Goal: Task Accomplishment & Management: Use online tool/utility

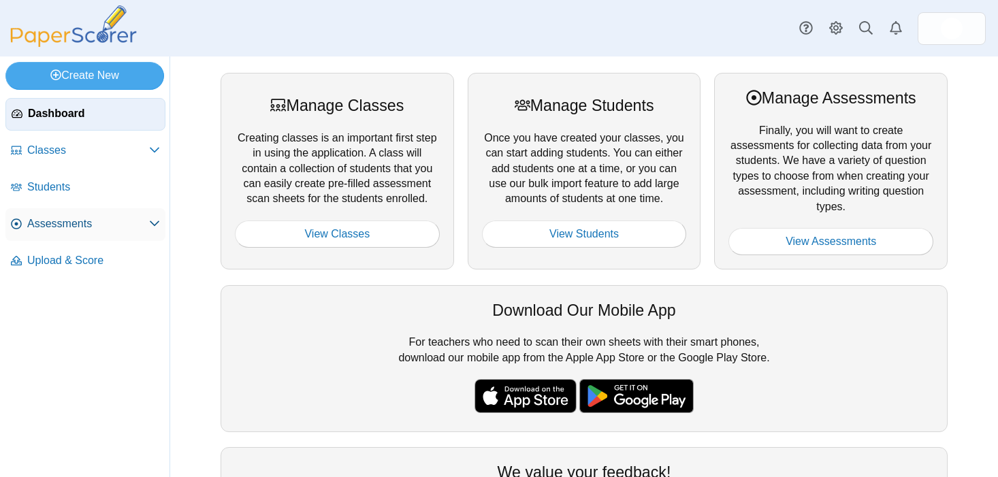
click at [103, 219] on span "Assessments" at bounding box center [88, 223] width 122 height 15
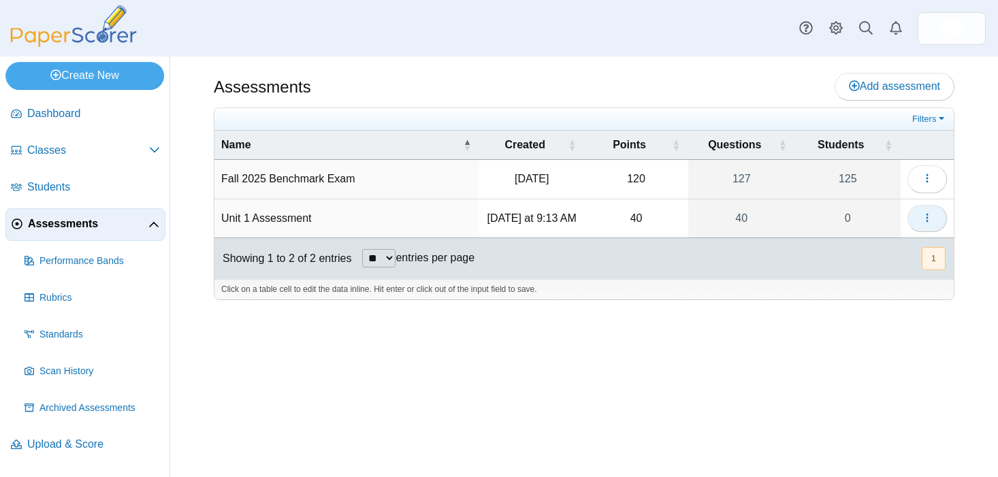
click at [929, 223] on icon "button" at bounding box center [927, 217] width 11 height 11
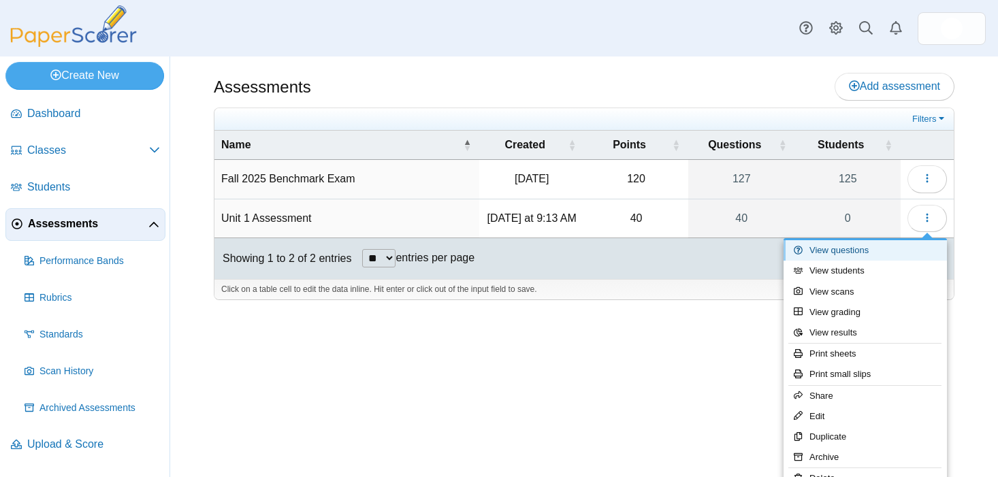
click at [854, 251] on link "View questions" at bounding box center [865, 250] width 163 height 20
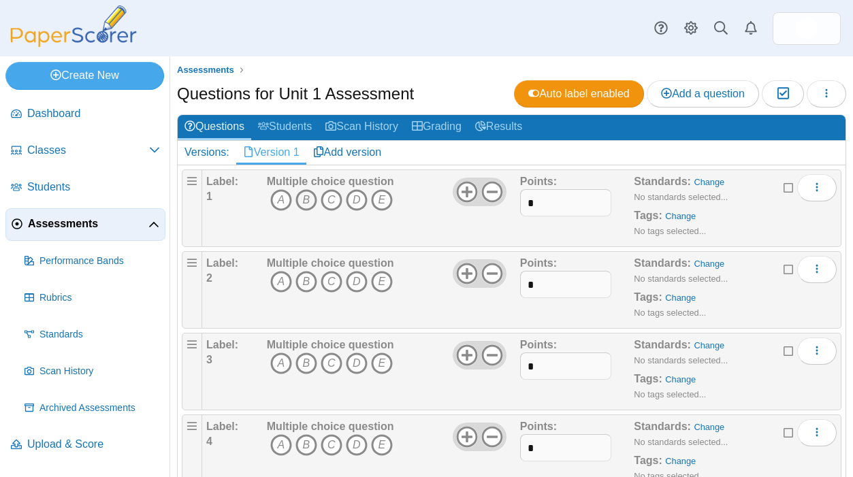
click at [308, 200] on icon "B" at bounding box center [306, 200] width 22 height 22
click at [329, 280] on icon "C" at bounding box center [332, 282] width 22 height 22
click at [354, 359] on icon "D" at bounding box center [357, 364] width 22 height 22
click at [332, 445] on icon "C" at bounding box center [332, 445] width 22 height 22
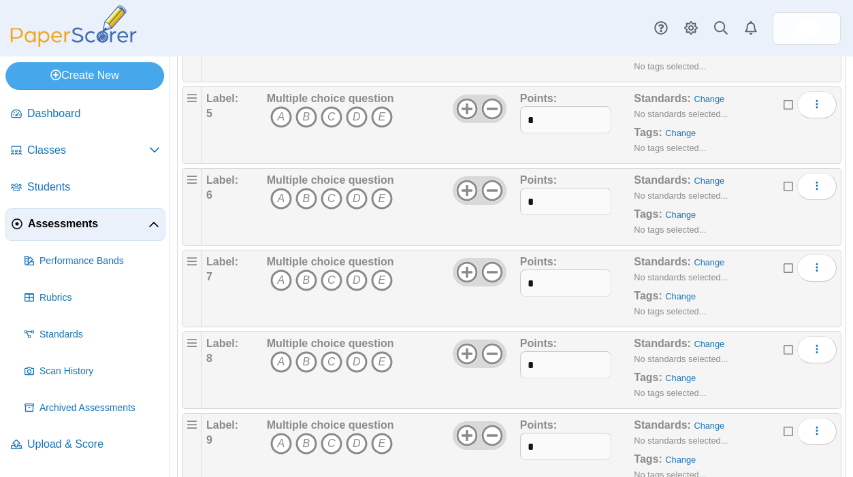
scroll to position [410, 0]
click at [280, 118] on icon "A" at bounding box center [281, 117] width 22 height 22
click at [349, 196] on icon "D" at bounding box center [357, 198] width 22 height 22
click at [276, 276] on icon "A" at bounding box center [281, 280] width 22 height 22
click at [335, 360] on icon "C" at bounding box center [332, 362] width 22 height 22
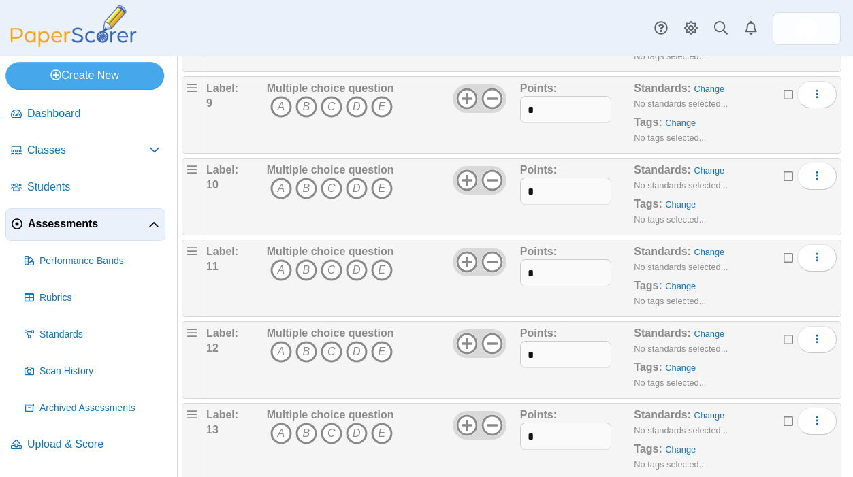
scroll to position [748, 0]
click at [334, 106] on icon "C" at bounding box center [332, 106] width 22 height 22
click at [334, 180] on icon "C" at bounding box center [332, 187] width 22 height 22
click at [276, 279] on icon "A" at bounding box center [281, 269] width 22 height 22
click at [276, 339] on div "Multiple choice question A B C D E" at bounding box center [330, 359] width 127 height 68
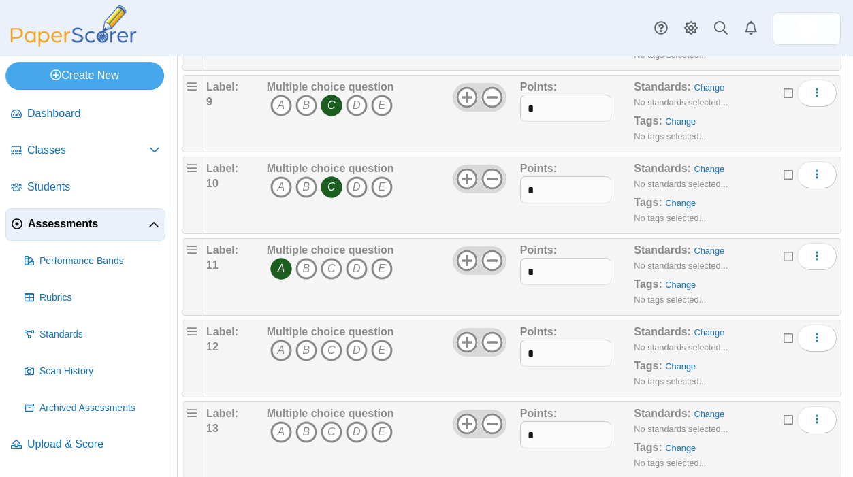
click at [281, 349] on icon "A" at bounding box center [281, 351] width 22 height 22
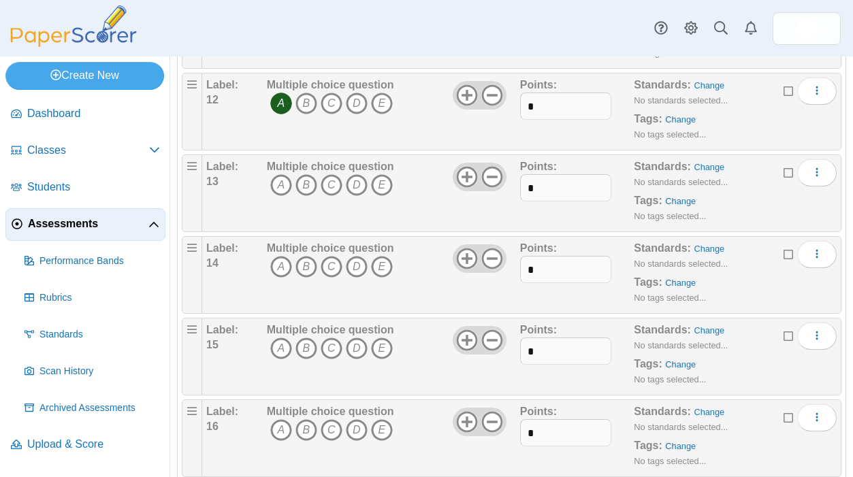
scroll to position [996, 0]
click at [312, 183] on icon "B" at bounding box center [306, 185] width 22 height 22
click at [312, 261] on icon "B" at bounding box center [306, 266] width 22 height 22
click at [280, 345] on icon "A" at bounding box center [281, 348] width 22 height 22
click at [310, 430] on icon "B" at bounding box center [306, 430] width 22 height 22
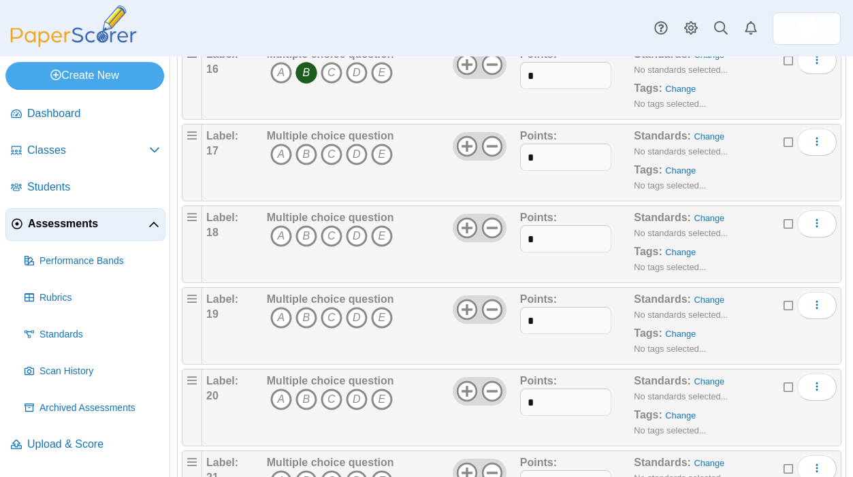
scroll to position [1357, 0]
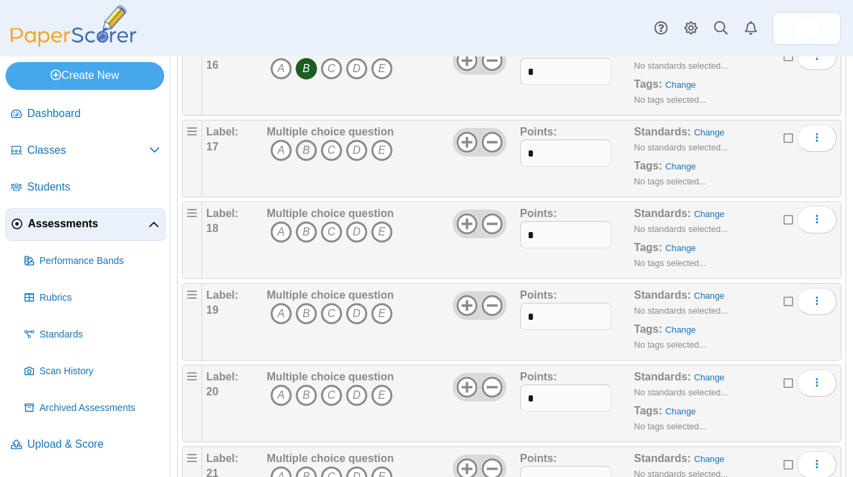
click at [306, 149] on icon "B" at bounding box center [306, 151] width 22 height 22
click at [277, 229] on icon "A" at bounding box center [281, 232] width 22 height 22
click at [357, 317] on icon "D" at bounding box center [357, 314] width 22 height 22
click at [333, 400] on icon "C" at bounding box center [332, 396] width 22 height 22
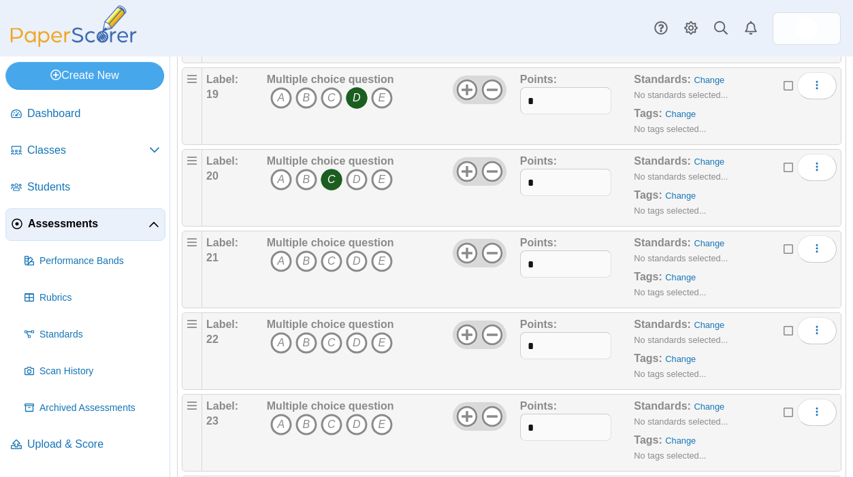
scroll to position [1572, 0]
click at [358, 263] on icon "D" at bounding box center [357, 262] width 22 height 22
click at [333, 351] on icon "C" at bounding box center [332, 344] width 22 height 22
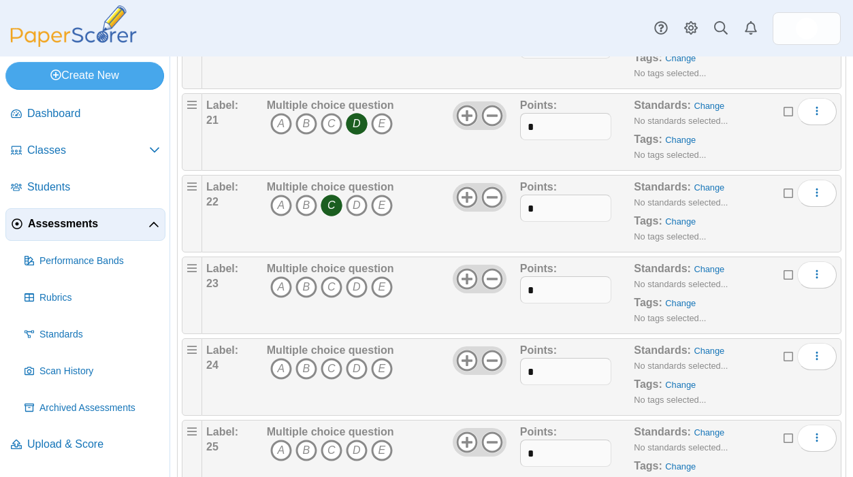
scroll to position [1717, 0]
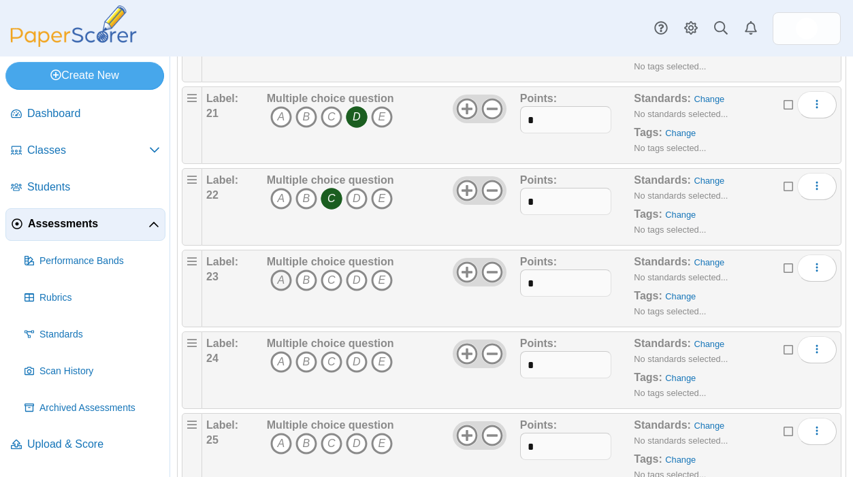
click at [278, 280] on icon "A" at bounding box center [281, 281] width 22 height 22
click at [349, 361] on icon "D" at bounding box center [357, 362] width 22 height 22
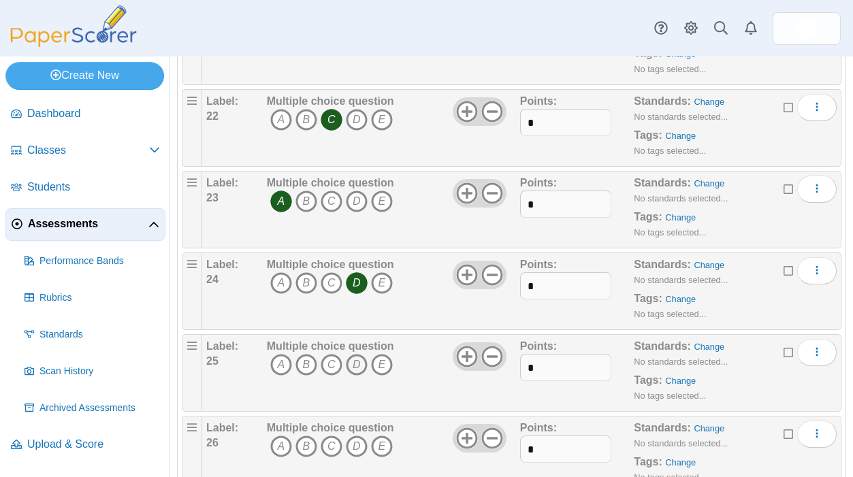
click at [354, 364] on icon "D" at bounding box center [357, 365] width 22 height 22
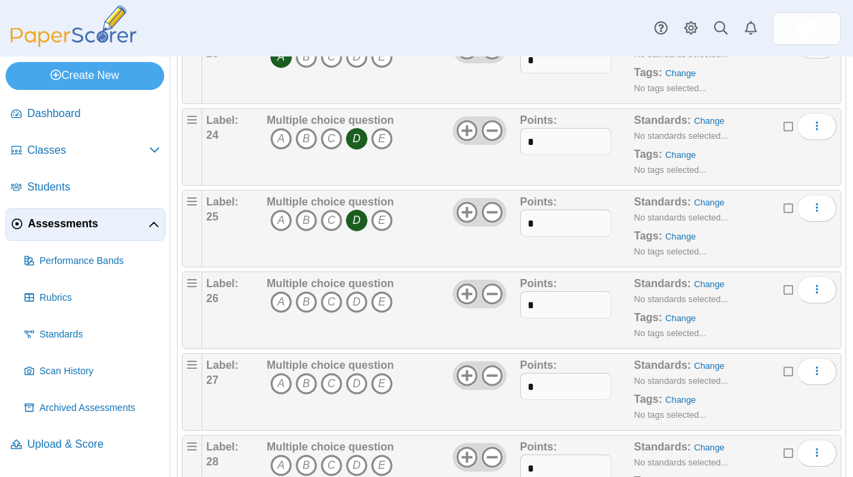
scroll to position [1948, 0]
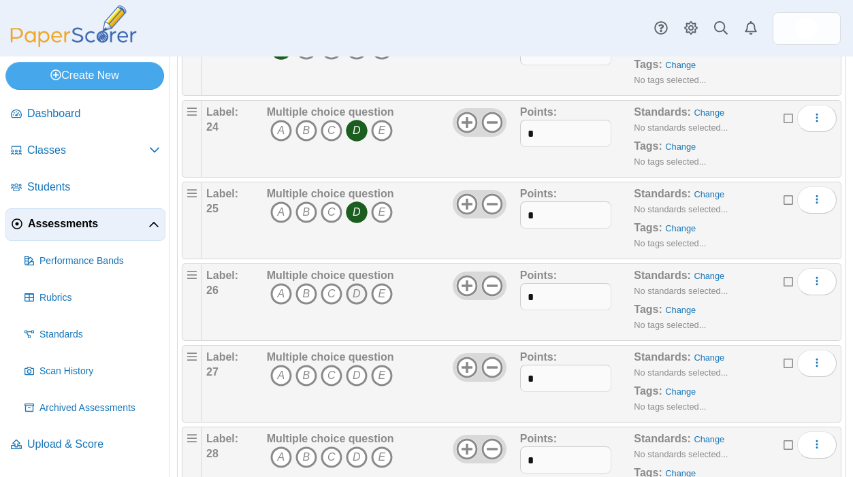
click at [359, 290] on icon "D" at bounding box center [357, 294] width 22 height 22
click at [312, 370] on icon "B" at bounding box center [306, 376] width 22 height 22
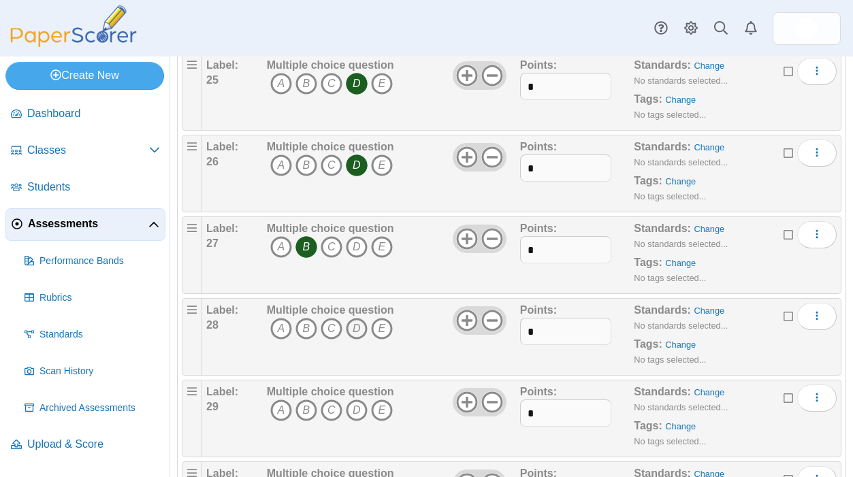
click at [357, 336] on icon "D" at bounding box center [357, 329] width 22 height 22
click at [305, 253] on icon "B" at bounding box center [306, 248] width 22 height 22
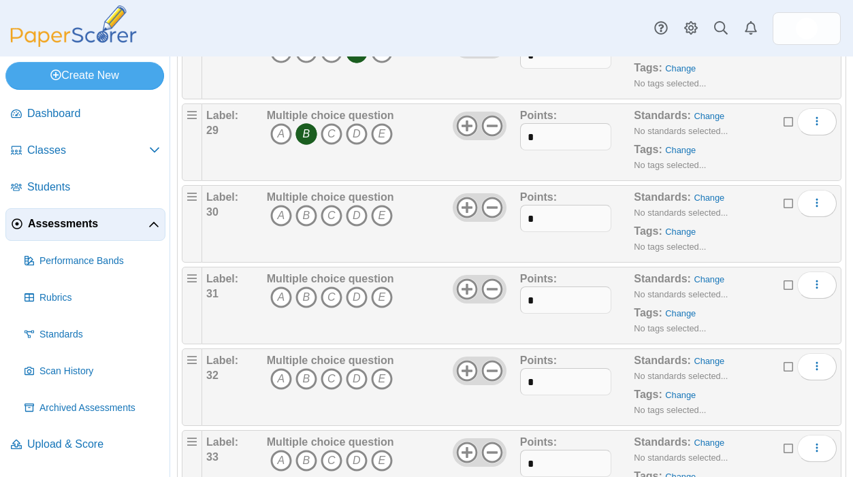
scroll to position [2358, 0]
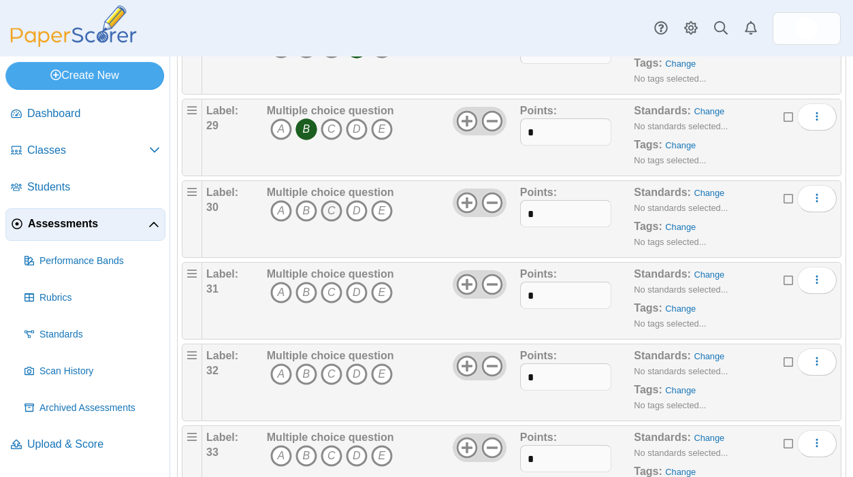
click at [332, 213] on icon "C" at bounding box center [332, 211] width 22 height 22
click at [332, 287] on icon "C" at bounding box center [332, 293] width 22 height 22
click at [331, 377] on icon "C" at bounding box center [332, 375] width 22 height 22
click at [331, 453] on icon "C" at bounding box center [332, 456] width 22 height 22
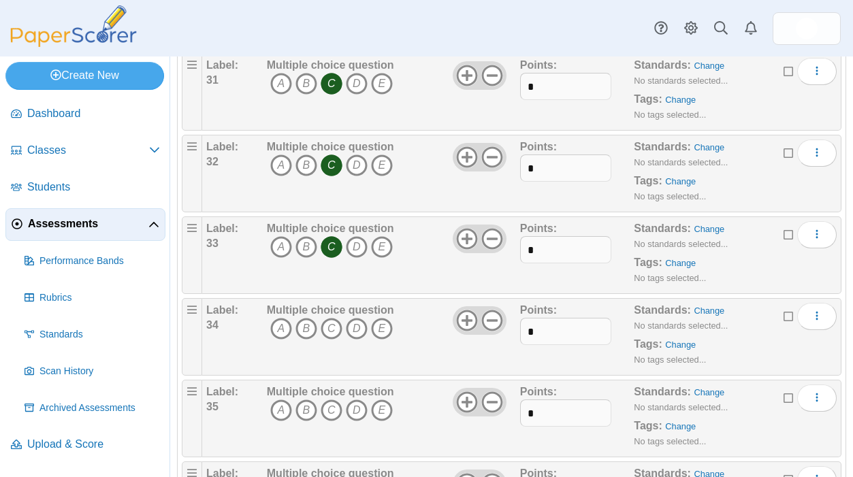
scroll to position [2586, 0]
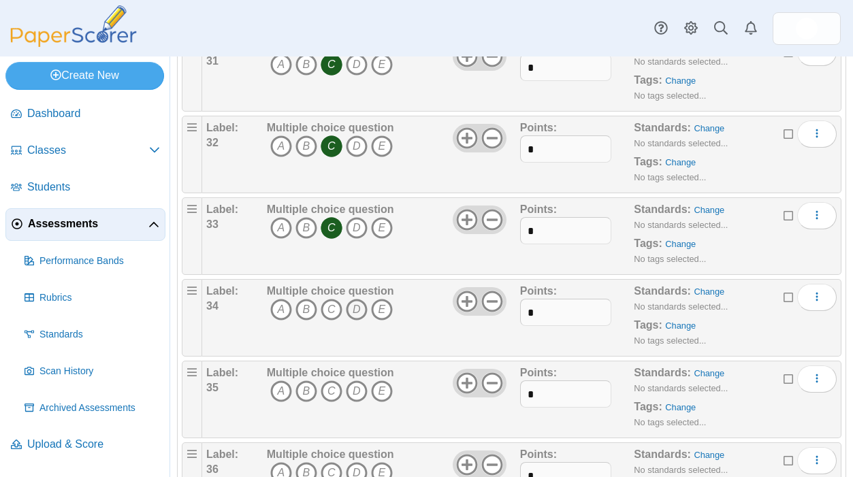
click at [353, 307] on icon "D" at bounding box center [357, 310] width 22 height 22
click at [331, 389] on icon "C" at bounding box center [332, 392] width 22 height 22
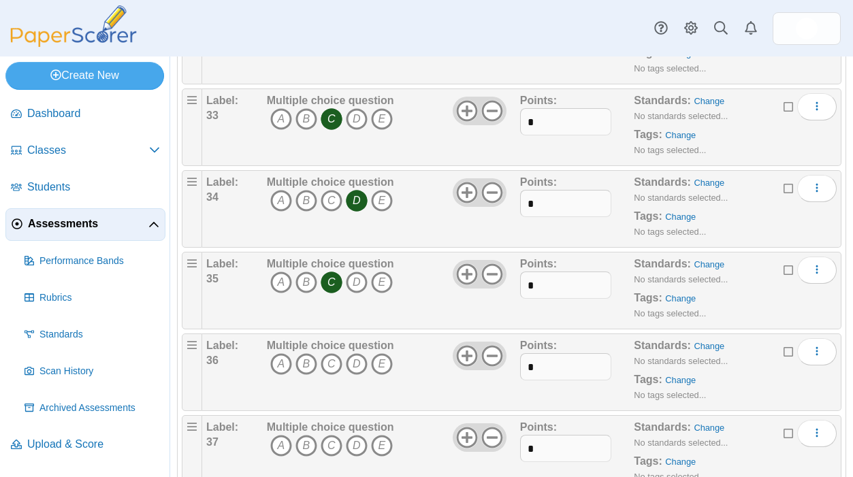
scroll to position [2700, 0]
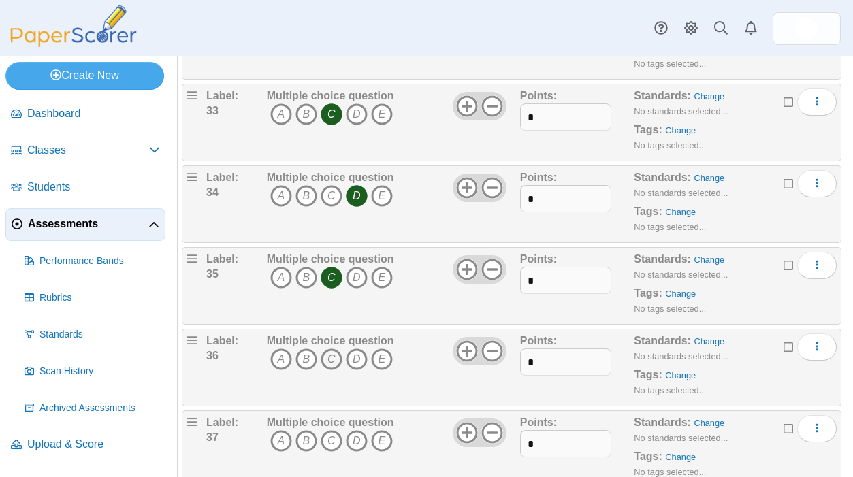
click at [337, 367] on icon "C" at bounding box center [332, 360] width 22 height 22
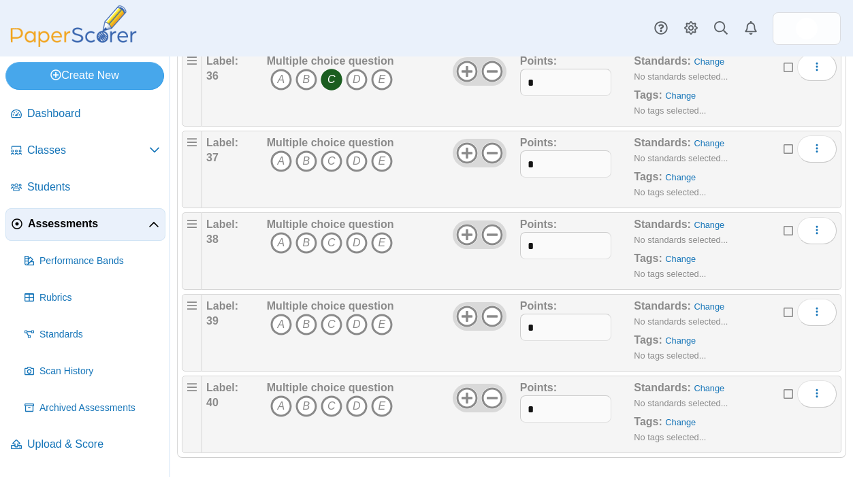
scroll to position [2981, 0]
click at [353, 161] on icon "D" at bounding box center [357, 160] width 22 height 22
click at [285, 236] on icon "A" at bounding box center [281, 242] width 22 height 22
click at [333, 323] on icon "C" at bounding box center [332, 323] width 22 height 22
click at [308, 404] on icon "B" at bounding box center [306, 405] width 22 height 22
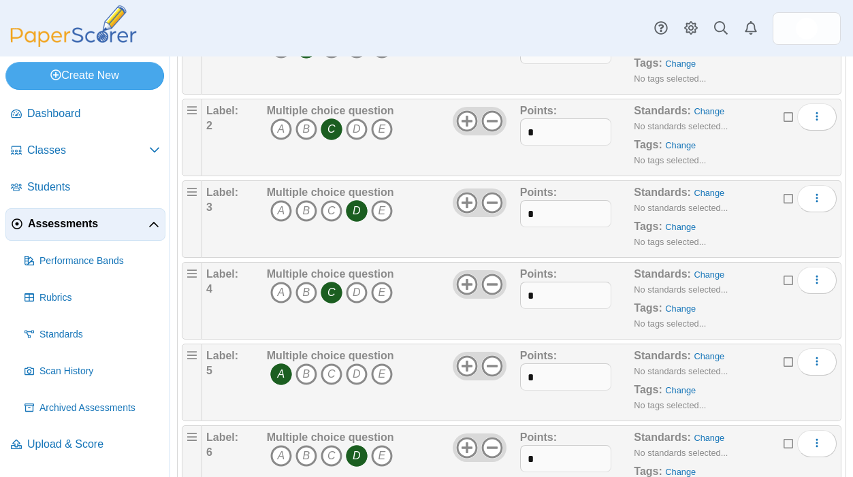
scroll to position [0, 0]
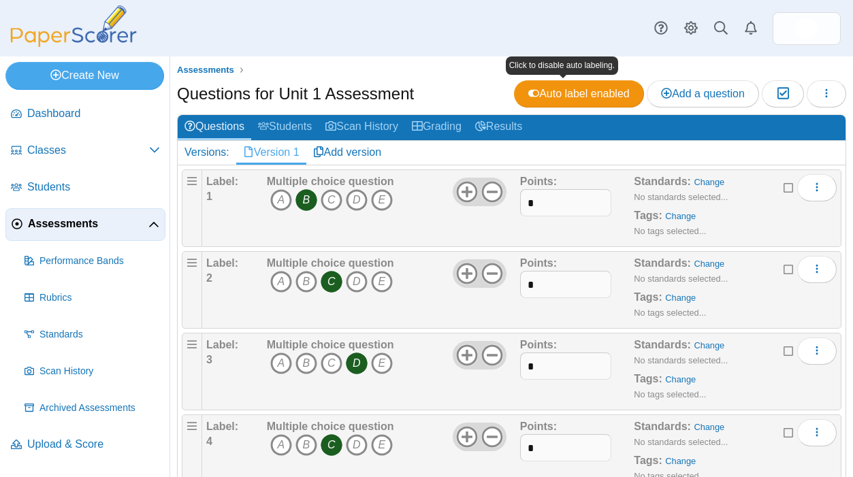
click at [678, 61] on div "Assessments Questions for Unit 1 Assessment Auto label enabled Add a question M…" at bounding box center [511, 267] width 683 height 421
click at [377, 69] on ul "Assessments" at bounding box center [511, 70] width 669 height 14
click at [81, 33] on img at bounding box center [73, 26] width 136 height 42
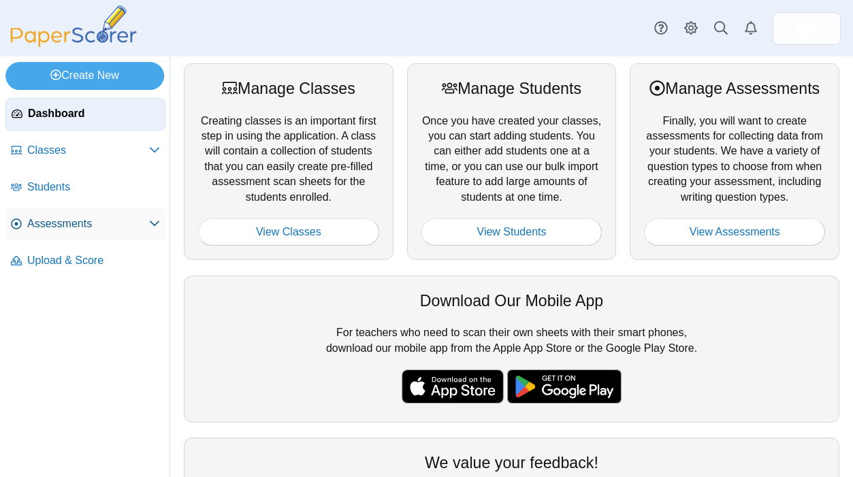
click at [77, 220] on span "Assessments" at bounding box center [88, 223] width 122 height 15
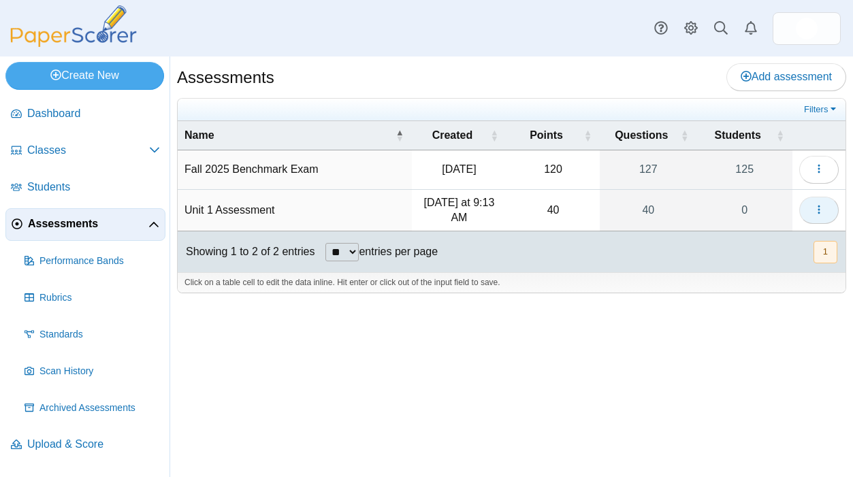
click at [836, 206] on button "button" at bounding box center [818, 210] width 39 height 27
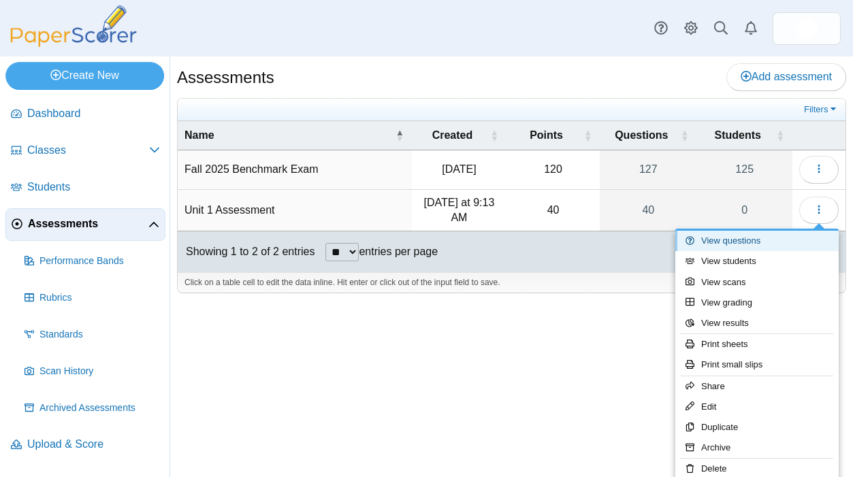
click at [782, 240] on link "View questions" at bounding box center [756, 241] width 163 height 20
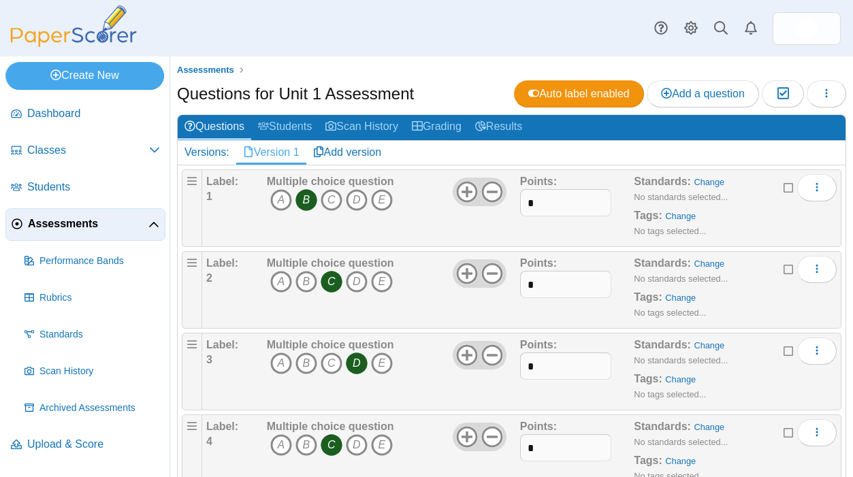
click at [602, 31] on div "Dashboard Classes Archived classes Students" at bounding box center [426, 28] width 853 height 57
click at [532, 108] on div "Questions for Unit 1 Assessment Auto label enabled Add a question Moderation 0 …" at bounding box center [511, 95] width 669 height 31
click at [528, 120] on link "Results" at bounding box center [498, 127] width 61 height 25
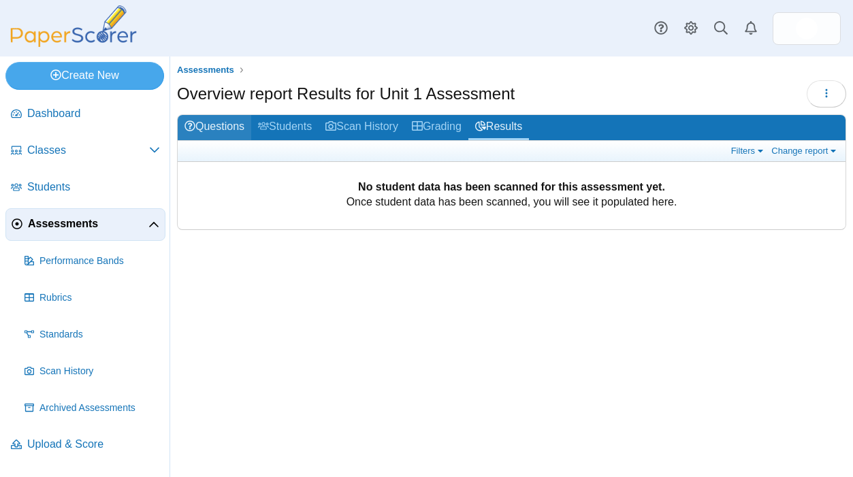
click at [224, 129] on link "Questions" at bounding box center [215, 127] width 74 height 25
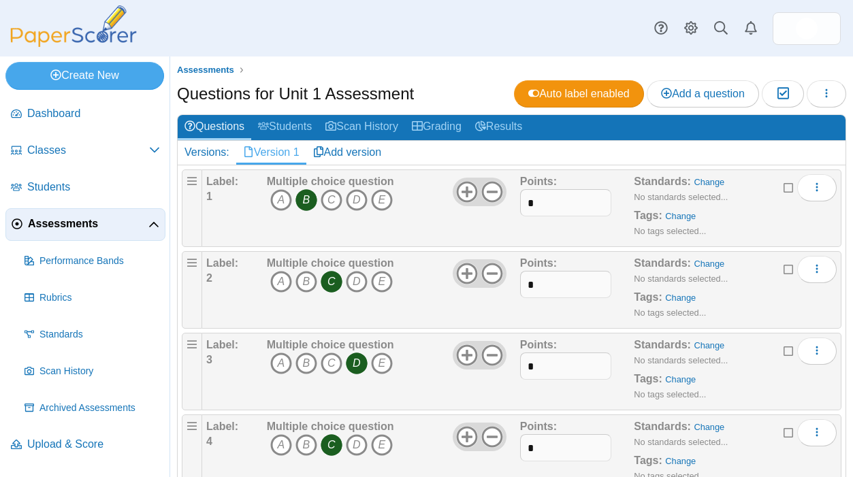
click at [470, 74] on ul "Assessments" at bounding box center [511, 70] width 669 height 14
click at [331, 51] on div "Dashboard Classes Archived classes Students" at bounding box center [426, 28] width 853 height 57
click at [506, 7] on div "Dashboard Classes Archived classes Students" at bounding box center [426, 28] width 853 height 57
click at [455, 58] on div "Assessments Questions for Unit 1 Assessment Auto label enabled Add a question M…" at bounding box center [511, 267] width 683 height 421
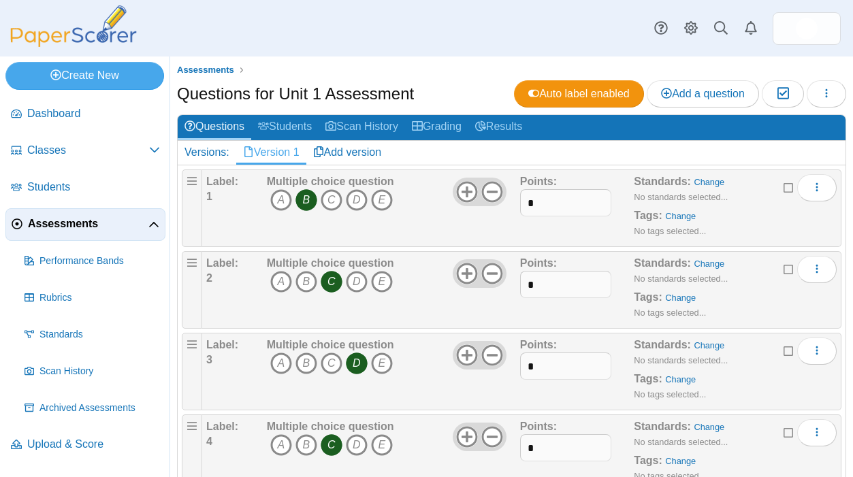
click at [456, 82] on div "Questions for Unit 1 Assessment Auto label enabled Add a question Moderation 0 …" at bounding box center [511, 95] width 669 height 31
click at [816, 84] on button "button" at bounding box center [826, 93] width 39 height 27
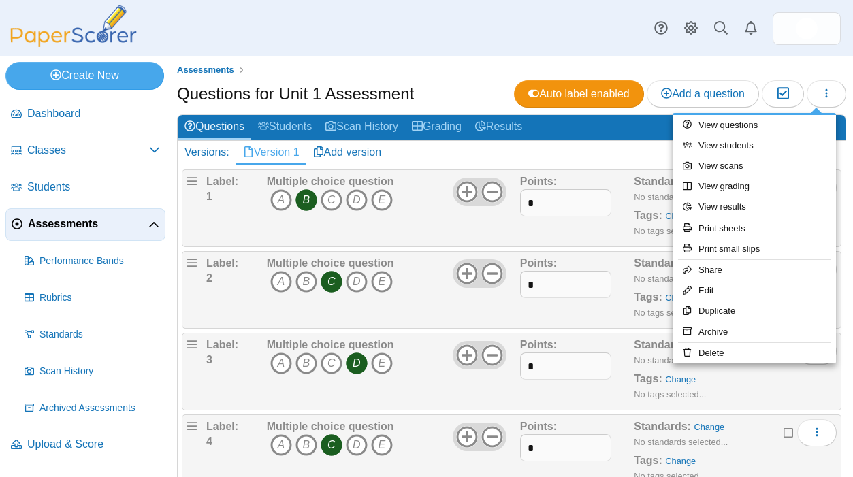
click at [456, 85] on div "Questions for Unit 1 Assessment Auto label enabled Add a question Moderation 0" at bounding box center [511, 95] width 669 height 31
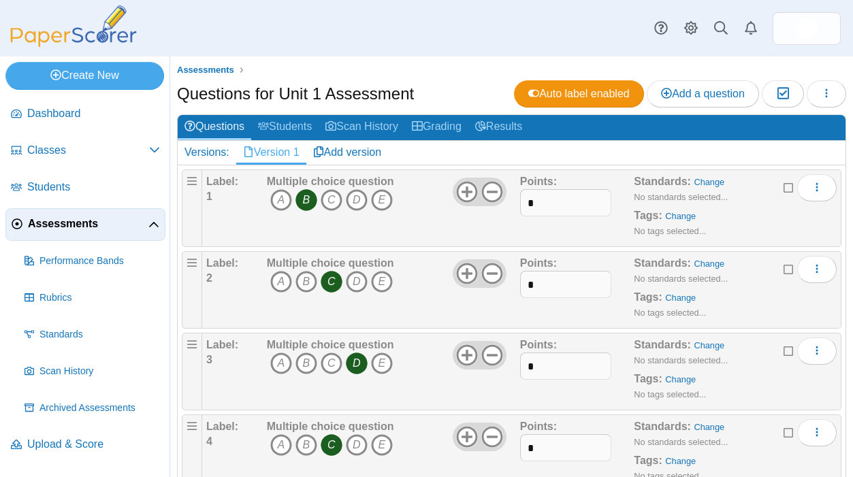
click at [617, 49] on div "Dashboard Classes Archived classes Students" at bounding box center [426, 28] width 853 height 57
click at [664, 29] on icon at bounding box center [661, 28] width 14 height 14
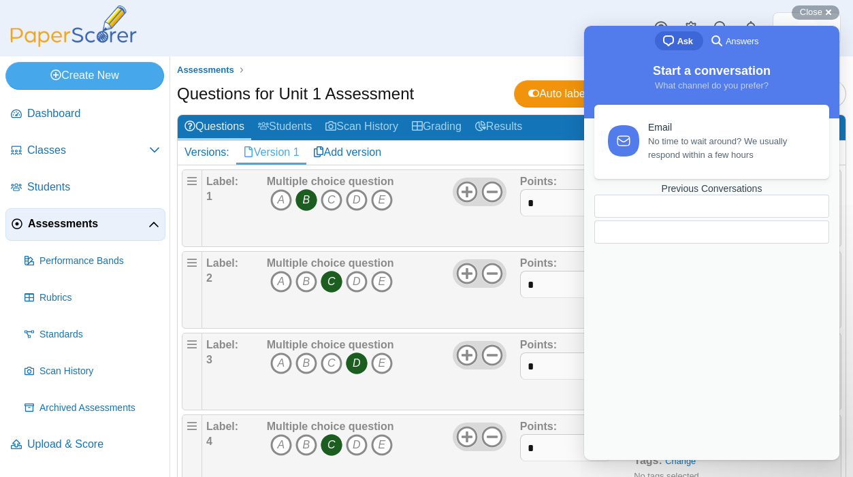
click at [743, 39] on span "Answers" at bounding box center [742, 42] width 33 height 14
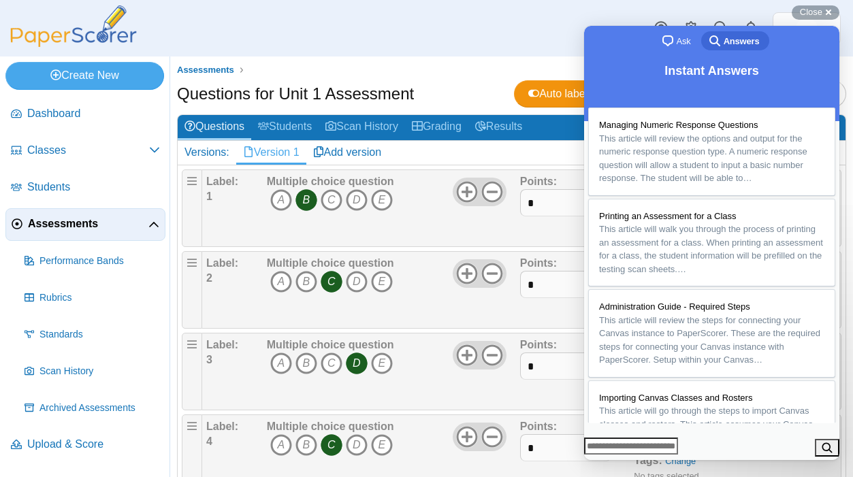
click at [673, 444] on input "Search Doc articles" at bounding box center [631, 447] width 94 height 18
type input "**********"
click button "search" at bounding box center [827, 448] width 25 height 18
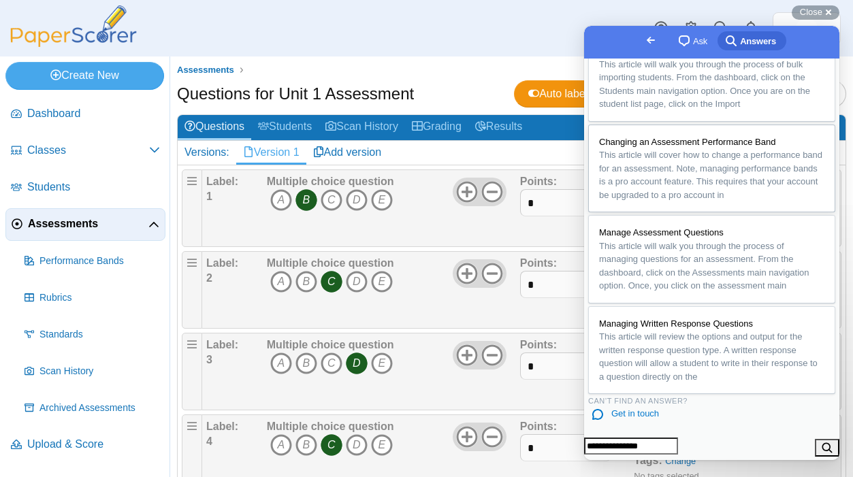
scroll to position [886, 0]
click at [457, 50] on div "Dashboard Classes Archived classes Students" at bounding box center [426, 28] width 853 height 57
click at [474, 48] on div "Dashboard Classes Archived classes Students" at bounding box center [426, 28] width 853 height 57
click at [449, 84] on div "Questions for Unit 1 Assessment Auto label enabled Add a question Moderation 0" at bounding box center [511, 95] width 669 height 31
click at [605, 29] on div "Go back chat-square Ask search-medium Answers" at bounding box center [711, 42] width 255 height 33
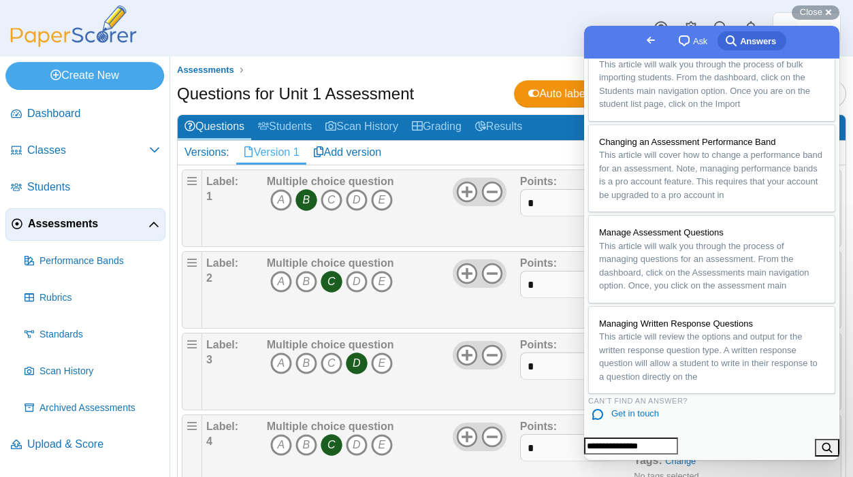
click at [643, 41] on span "Go back" at bounding box center [651, 40] width 16 height 16
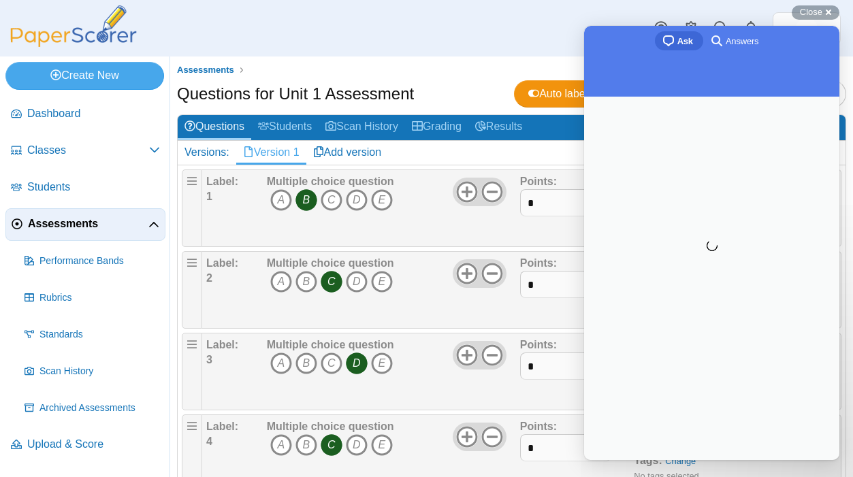
scroll to position [0, 0]
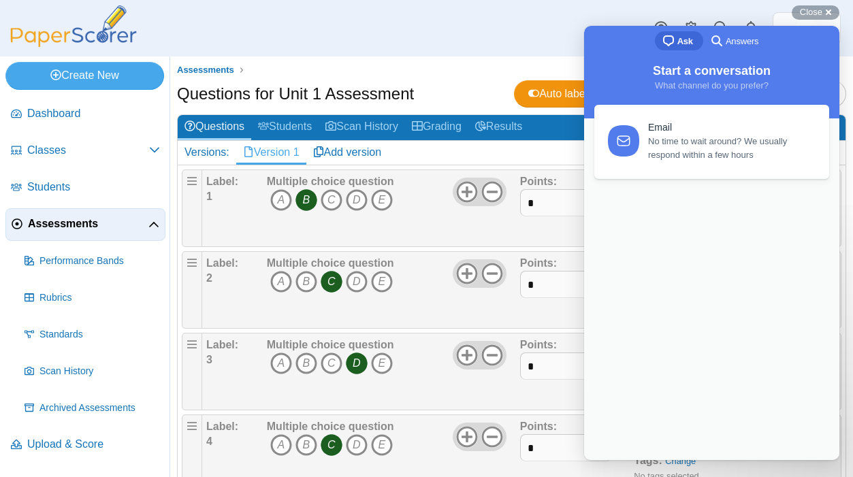
click at [465, 34] on div "Dashboard Classes Archived classes Students" at bounding box center [426, 28] width 853 height 57
click at [588, 33] on div "chat-square Ask search-medium Answers" at bounding box center [711, 42] width 255 height 33
click at [826, 15] on div "Close cross-small" at bounding box center [816, 12] width 48 height 14
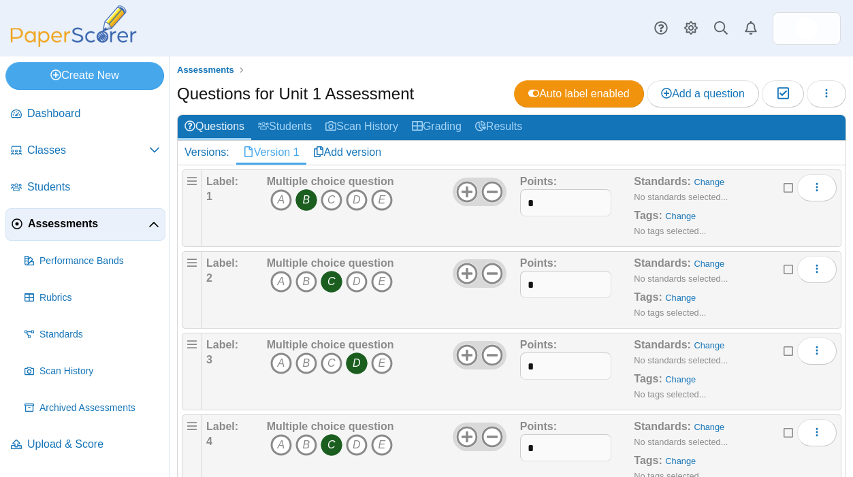
click at [570, 53] on div "Dashboard Classes Archived classes Students" at bounding box center [426, 28] width 853 height 57
click at [90, 146] on span "Classes" at bounding box center [88, 150] width 122 height 15
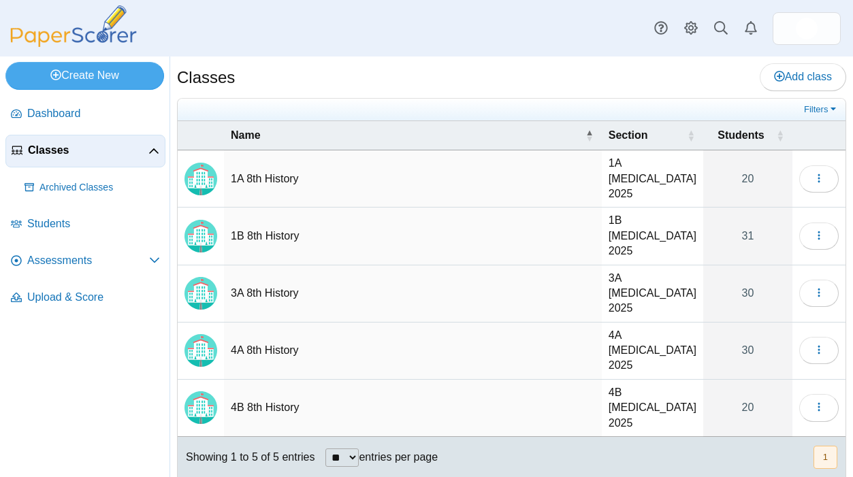
click at [291, 172] on td "1A 8th History" at bounding box center [413, 178] width 378 height 57
click at [826, 172] on button "button" at bounding box center [818, 178] width 39 height 27
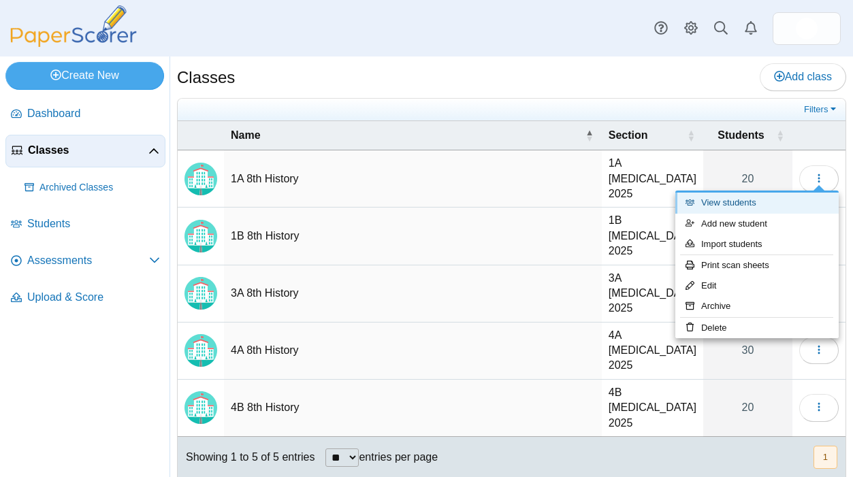
click at [744, 204] on link "View students" at bounding box center [756, 203] width 163 height 20
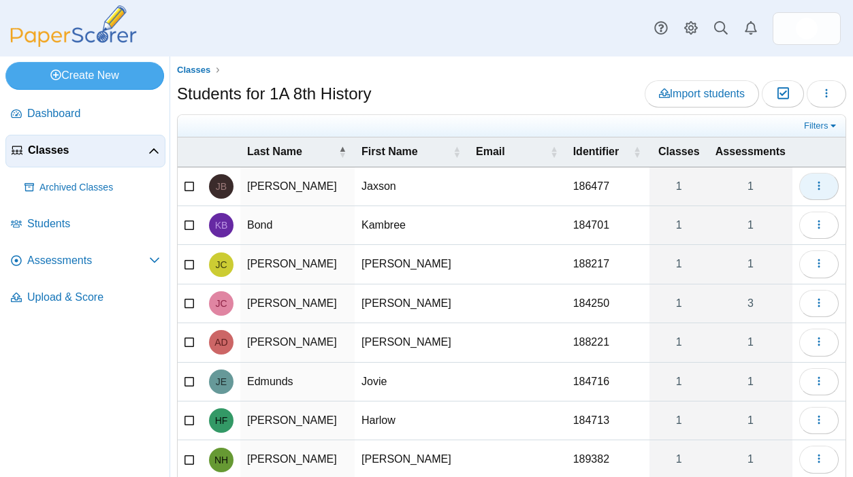
click at [811, 178] on button "button" at bounding box center [818, 186] width 39 height 27
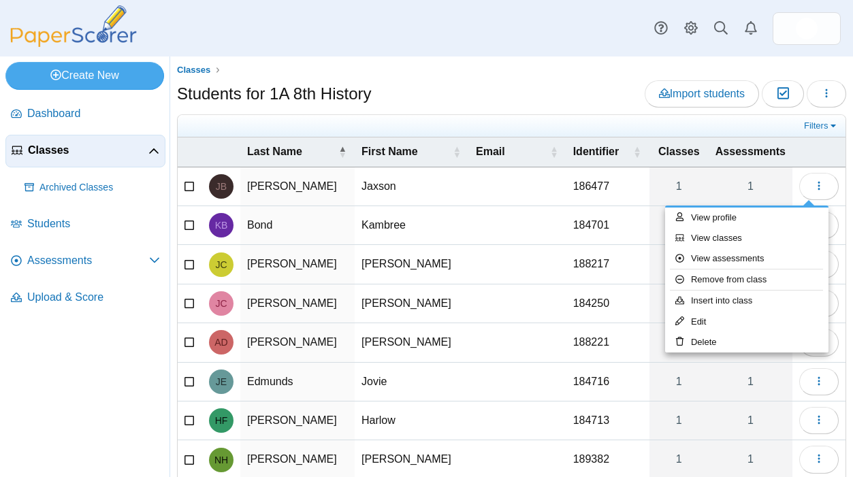
click at [534, 97] on div "Students for 1A 8th History Import students Moderation 0 Loading…" at bounding box center [511, 95] width 669 height 31
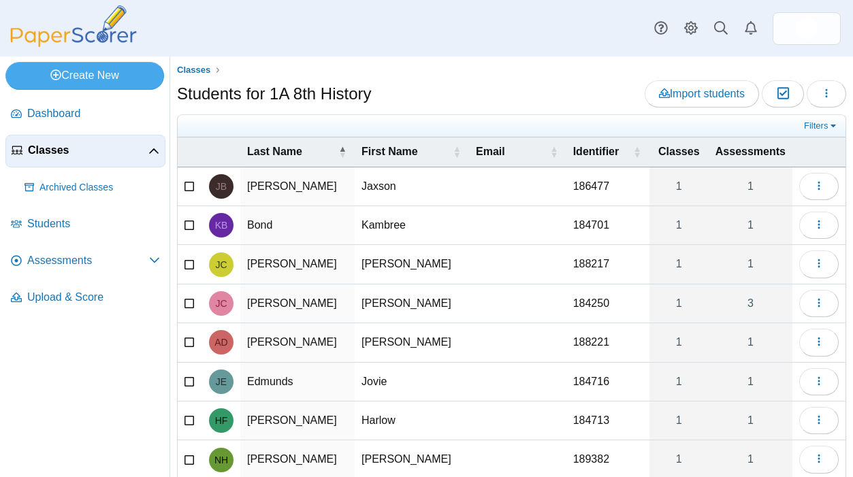
click at [462, 84] on div "Students for 1A 8th History Import students Moderation 0 Loading…" at bounding box center [511, 95] width 669 height 31
click at [821, 88] on icon "button" at bounding box center [826, 93] width 11 height 11
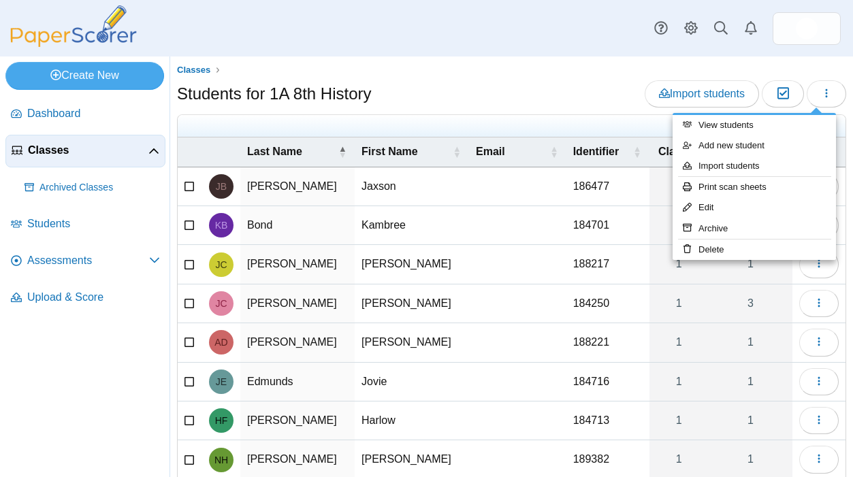
click at [537, 63] on ul "Classes" at bounding box center [511, 70] width 669 height 14
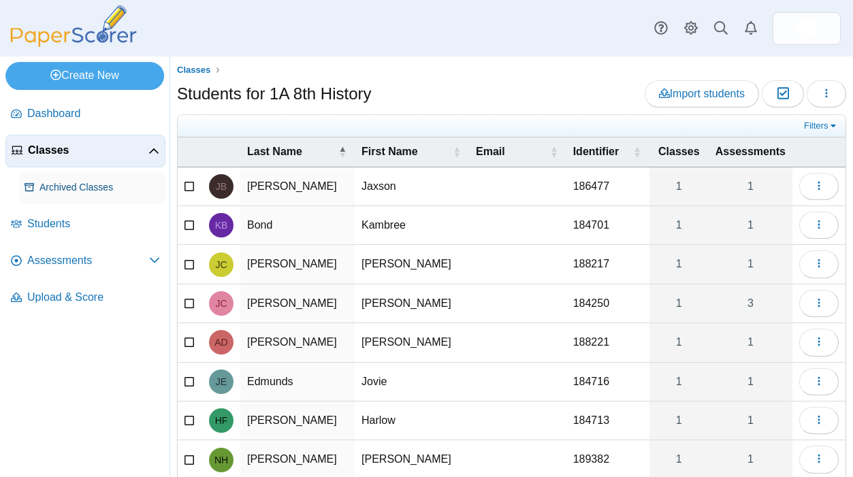
click at [93, 192] on span "Archived Classes" at bounding box center [99, 188] width 120 height 14
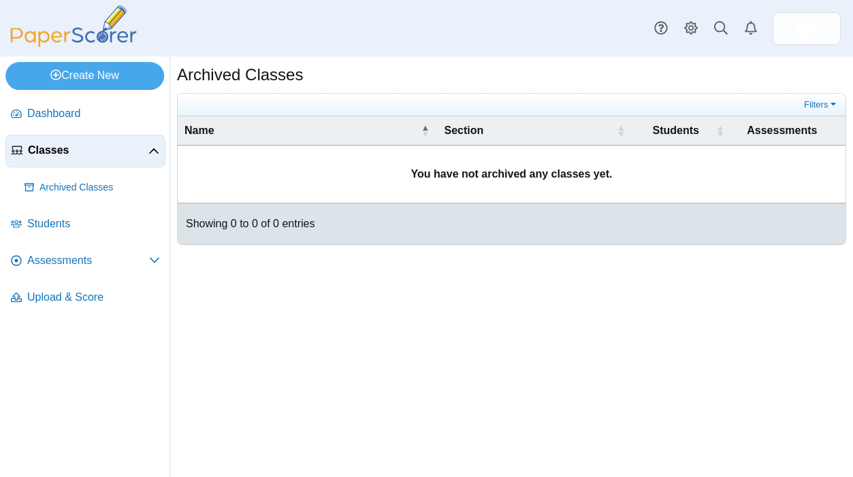
click at [381, 68] on div "Archived Classes" at bounding box center [511, 76] width 669 height 27
click at [55, 255] on span "Assessments" at bounding box center [88, 260] width 122 height 15
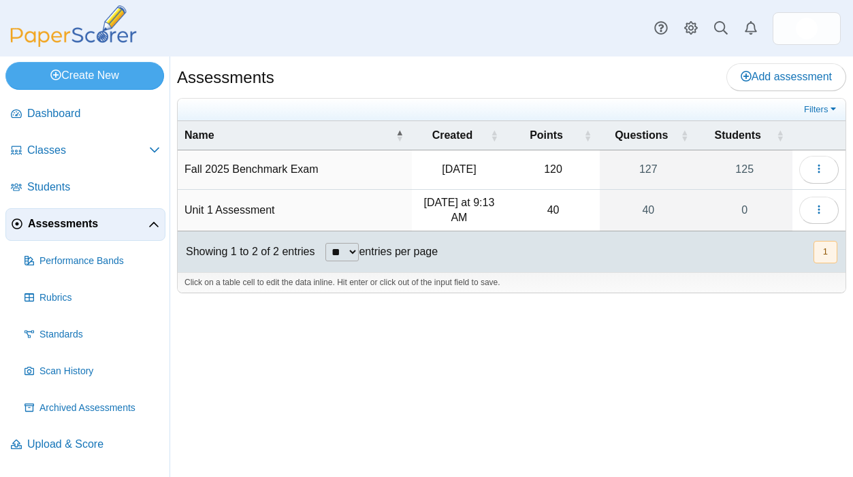
click at [590, 298] on div at bounding box center [511, 300] width 669 height 14
click at [825, 208] on button "button" at bounding box center [818, 210] width 39 height 27
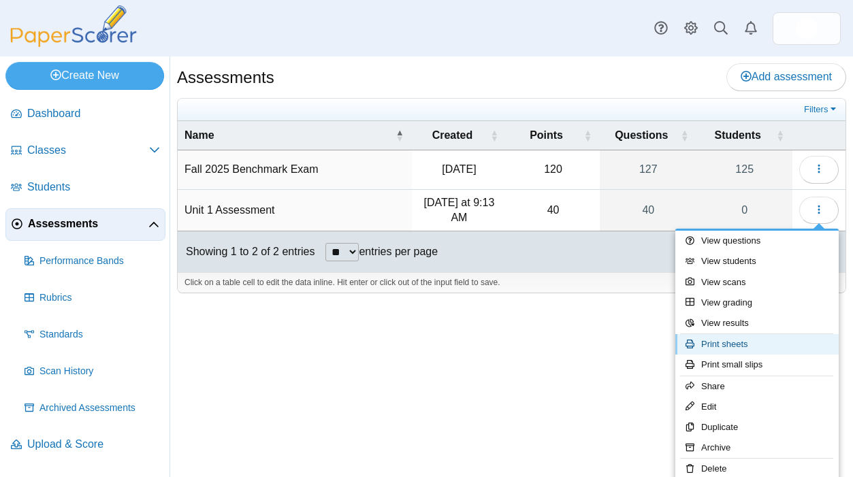
click at [756, 346] on link "Print sheets" at bounding box center [756, 344] width 163 height 20
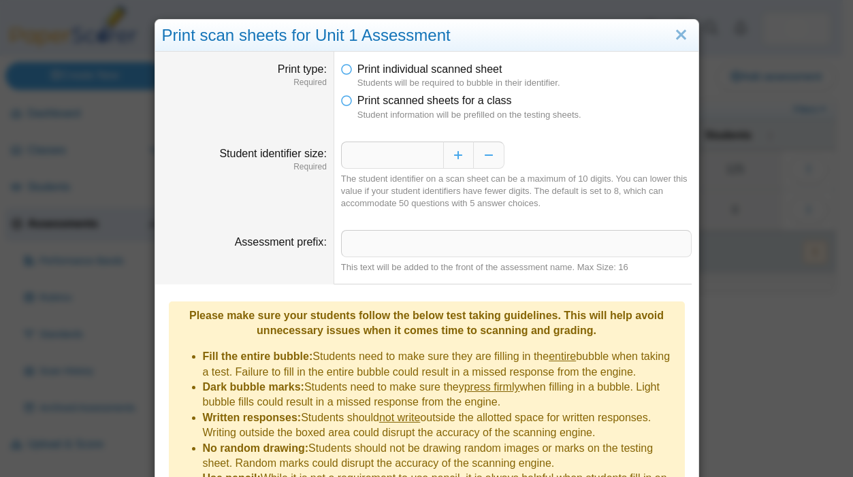
click at [631, 125] on dd "Print individual scanned sheet Students will be required to bubble in their ide…" at bounding box center [516, 92] width 364 height 80
click at [676, 30] on link "Close" at bounding box center [681, 35] width 21 height 23
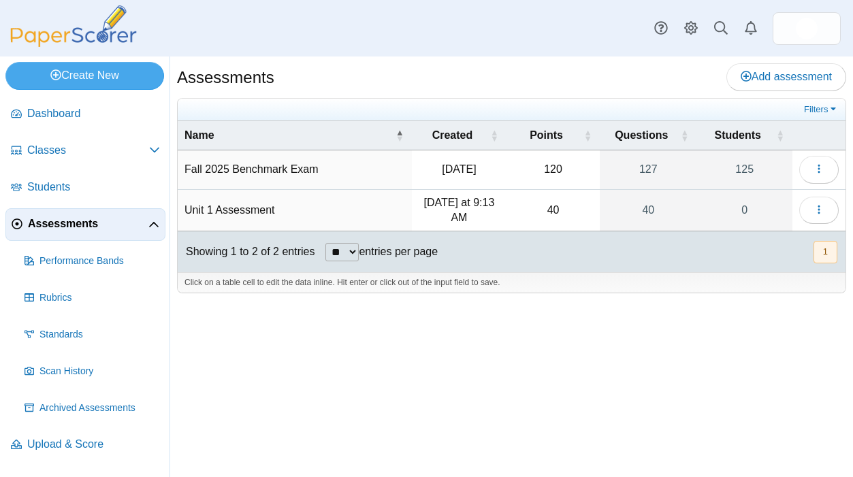
click at [602, 298] on div at bounding box center [511, 300] width 669 height 14
click at [403, 44] on div "Dashboard Classes Archived classes Students" at bounding box center [426, 28] width 853 height 57
click at [693, 31] on use at bounding box center [691, 28] width 14 height 14
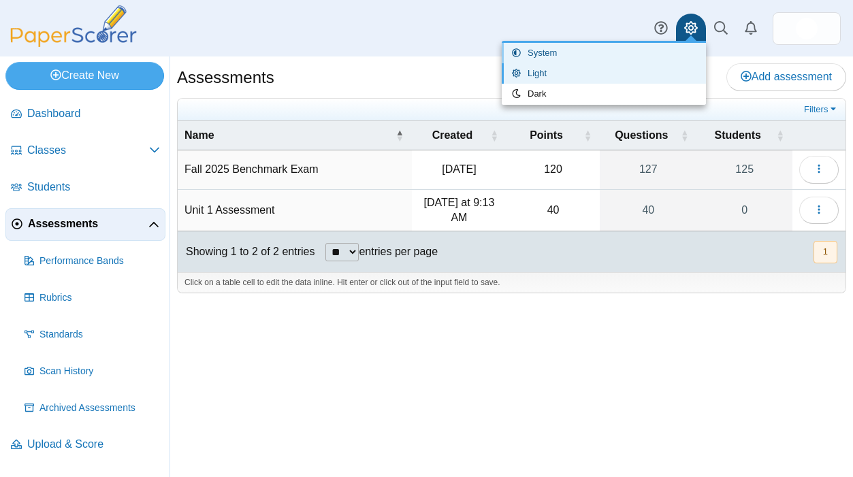
click at [598, 63] on link "System" at bounding box center [604, 53] width 204 height 20
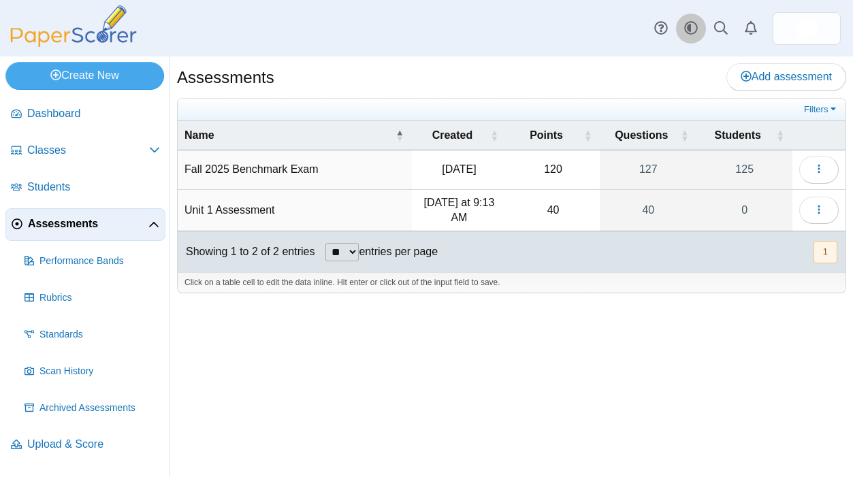
click at [689, 31] on use at bounding box center [690, 28] width 13 height 13
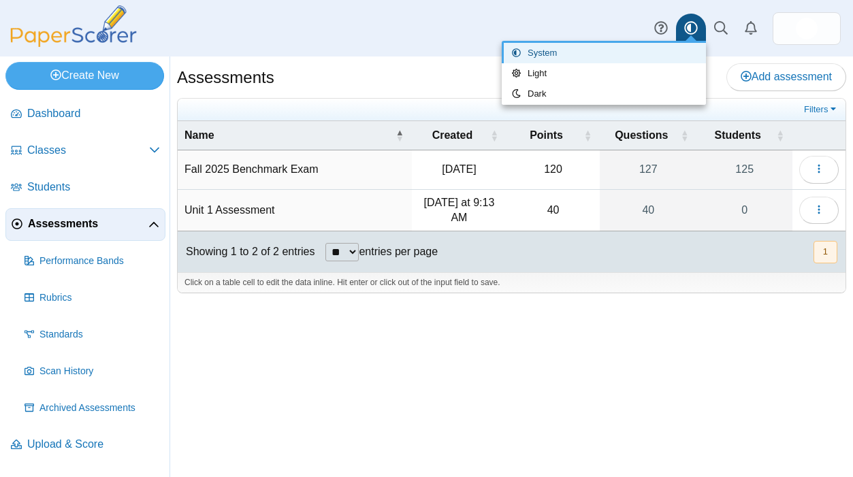
click at [605, 17] on div "Dashboard Classes Archived classes Students Assessments" at bounding box center [426, 28] width 853 height 57
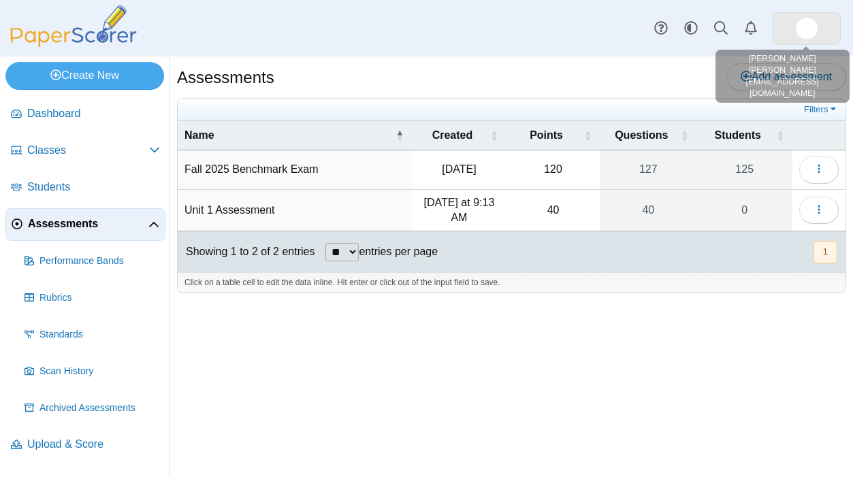
click at [800, 26] on img at bounding box center [807, 29] width 22 height 22
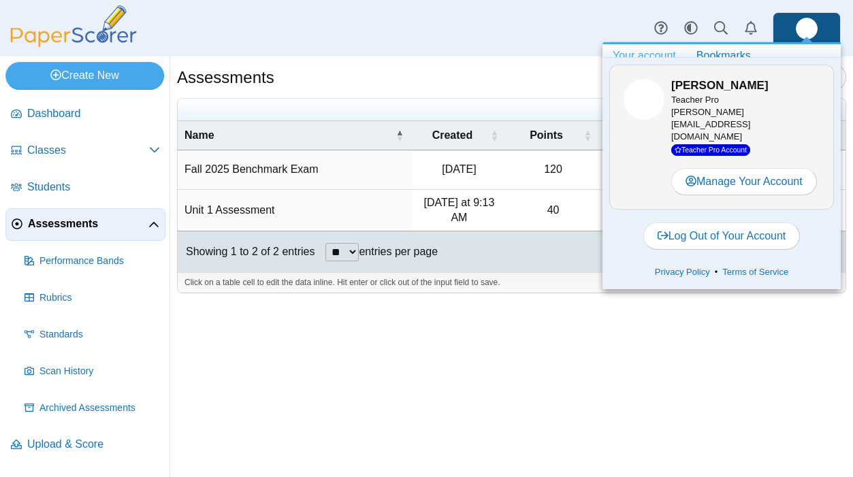
click at [511, 37] on div "Dashboard Classes Archived classes Students Assessments" at bounding box center [426, 28] width 853 height 57
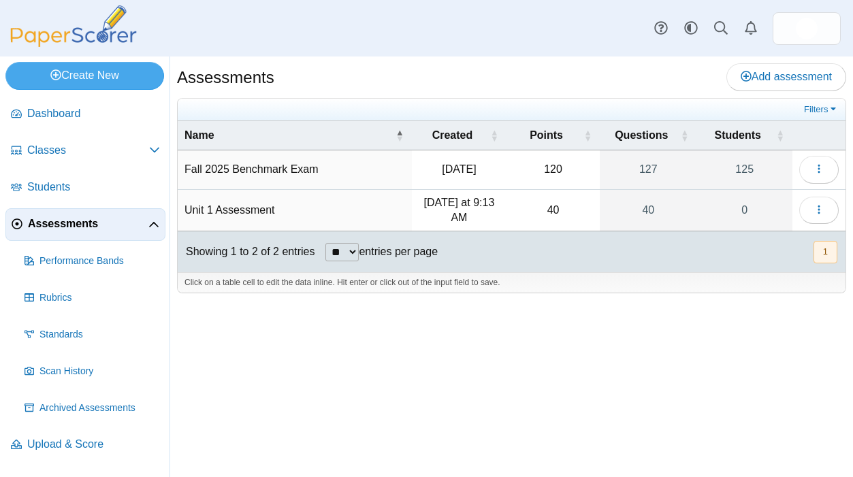
click at [498, 40] on div "Dashboard Classes Archived classes Students Assessments" at bounding box center [426, 28] width 853 height 57
click at [661, 25] on use at bounding box center [660, 28] width 13 height 13
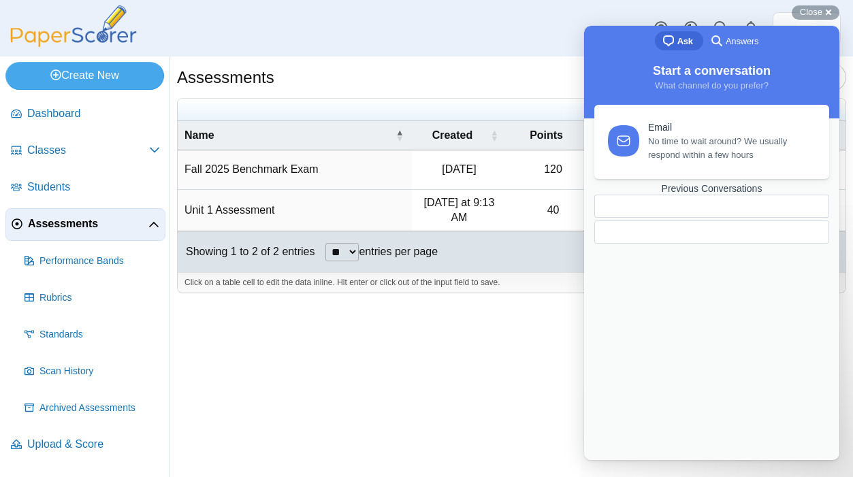
click at [752, 42] on span "Answers" at bounding box center [742, 42] width 33 height 14
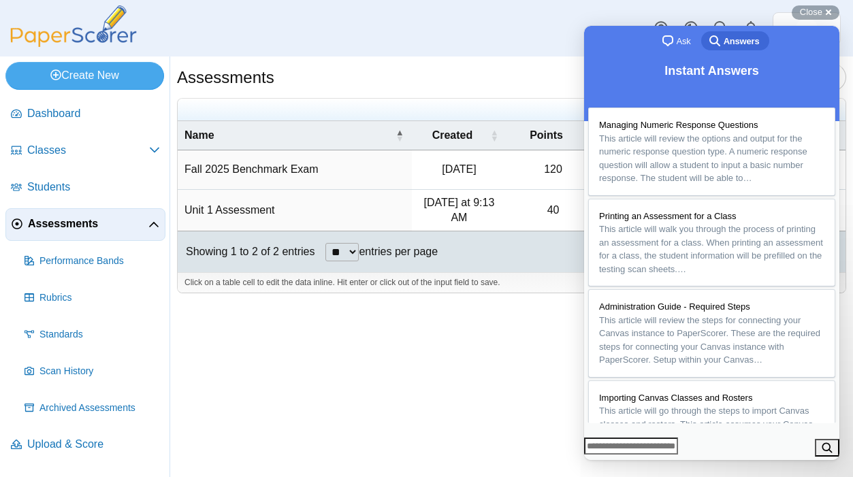
click at [677, 41] on span "Ask" at bounding box center [684, 42] width 14 height 14
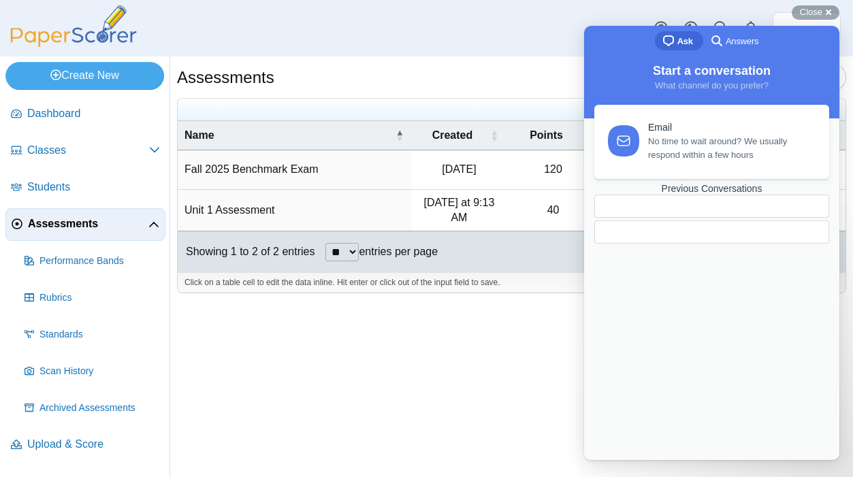
click at [702, 353] on div "Email No time to wait around? We usually respond within a few hours Previous Co…" at bounding box center [711, 269] width 247 height 328
click at [696, 192] on div "Email No time to wait around? We usually respond within a few hours Previous Co…" at bounding box center [711, 269] width 247 height 328
click at [732, 46] on span "Answers" at bounding box center [742, 42] width 33 height 14
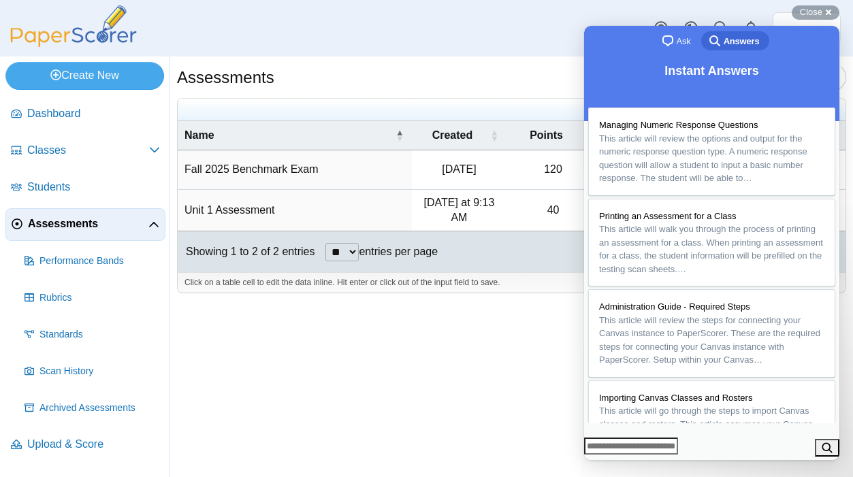
click at [651, 438] on input "Search Doc articles" at bounding box center [631, 447] width 94 height 18
type input "**********"
click button "search" at bounding box center [827, 448] width 25 height 18
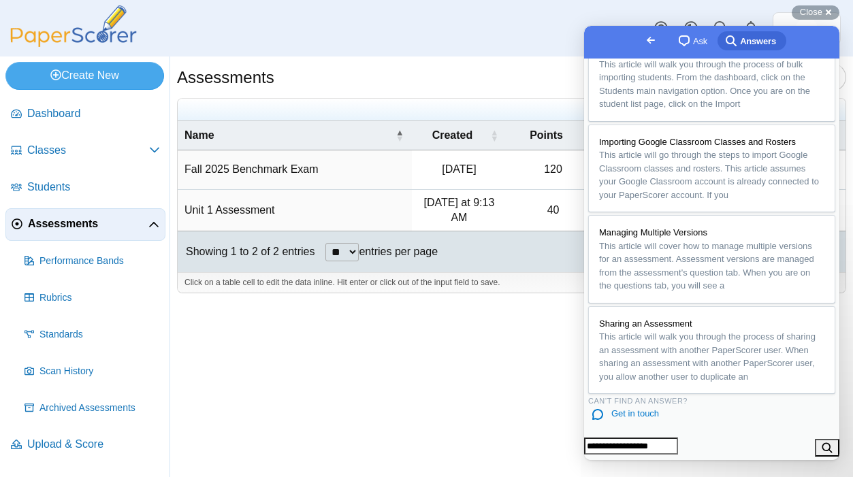
scroll to position [886, 0]
click at [659, 408] on span "Get in touch" at bounding box center [635, 413] width 48 height 10
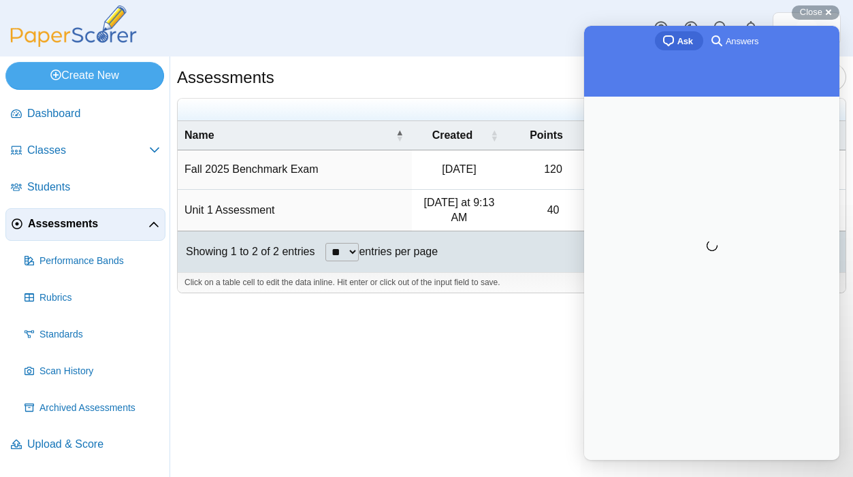
scroll to position [0, 0]
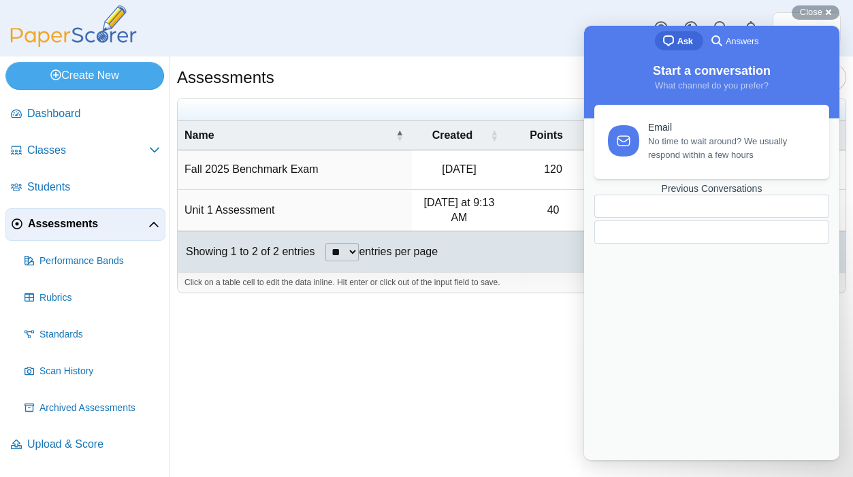
click at [676, 112] on div "Start a conversation What channel do you prefer?" at bounding box center [711, 89] width 255 height 60
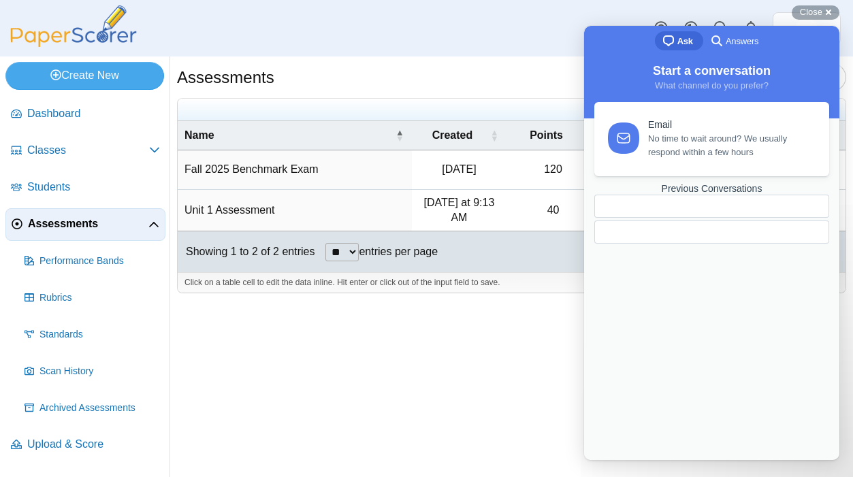
click at [662, 170] on link "Email No time to wait around? We usually respond within a few hours" at bounding box center [711, 139] width 235 height 74
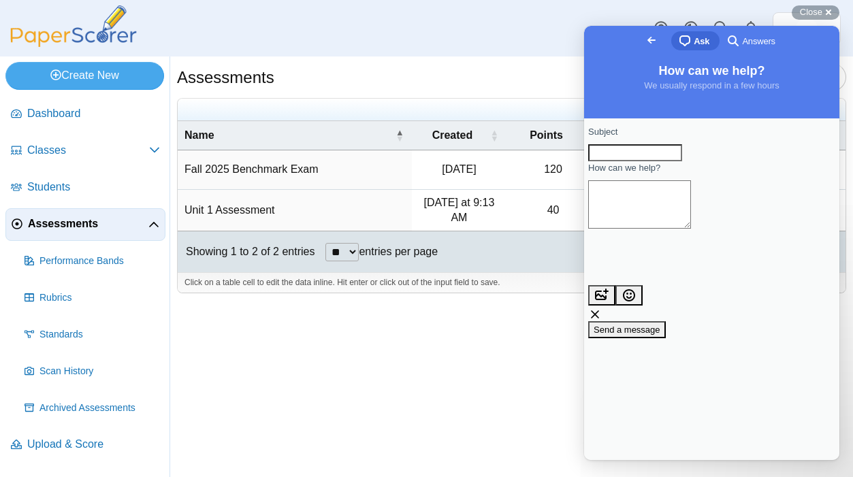
click at [555, 384] on div "Assessments Add assessment 120" at bounding box center [511, 267] width 683 height 421
click at [828, 12] on div "Close cross-small" at bounding box center [816, 12] width 48 height 14
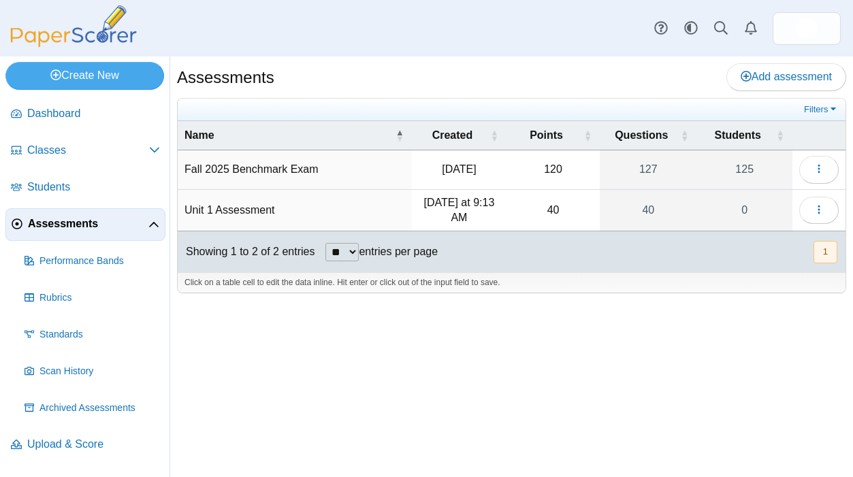
click at [495, 50] on div "Dashboard Classes Archived classes Students Assessments" at bounding box center [426, 28] width 853 height 57
click at [539, 49] on div "Dashboard Classes Archived classes Students Assessments" at bounding box center [426, 28] width 853 height 57
click at [533, 91] on div "Assessments Add assessment" at bounding box center [511, 78] width 669 height 31
click at [529, 353] on div "Assessments Add assessment 120" at bounding box center [511, 267] width 683 height 421
click at [118, 33] on img at bounding box center [73, 26] width 136 height 42
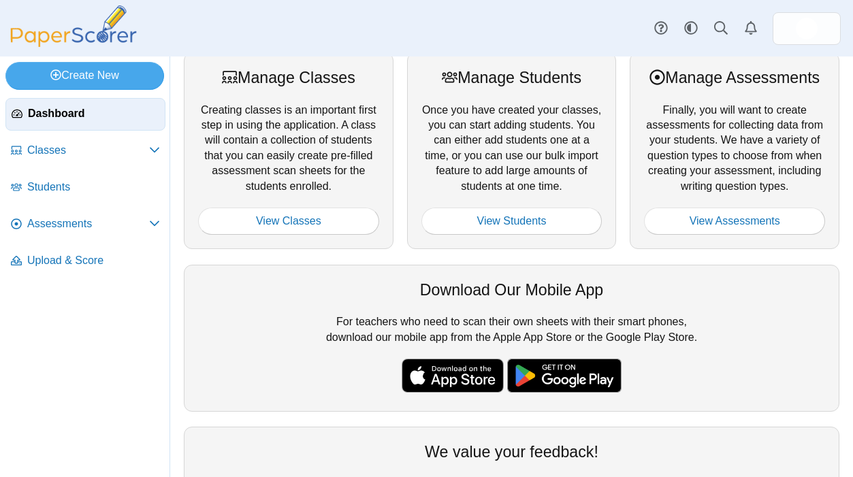
scroll to position [153, 0]
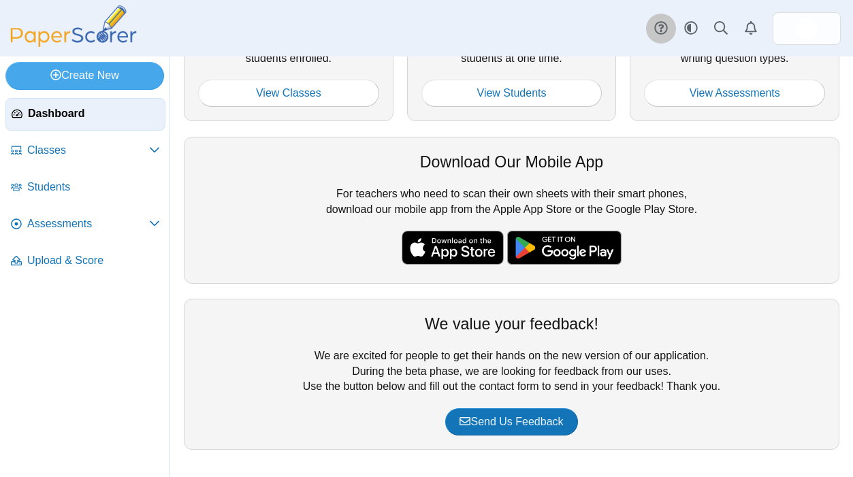
click at [661, 24] on icon at bounding box center [661, 28] width 14 height 14
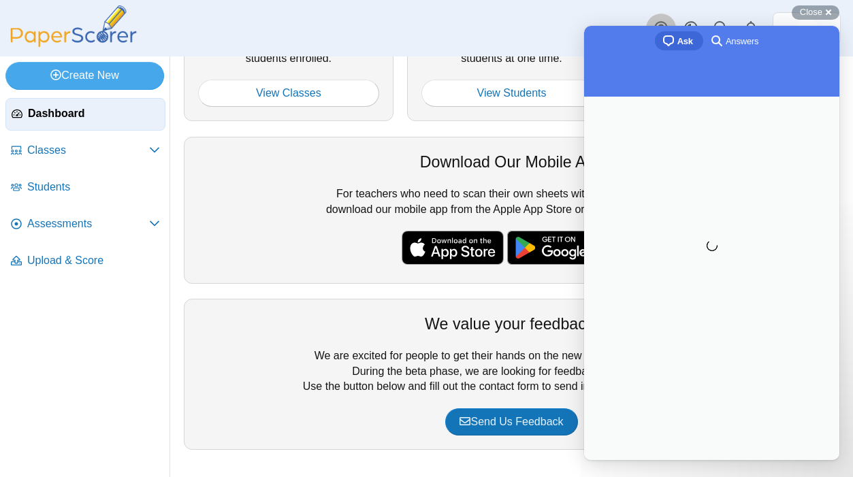
scroll to position [0, 0]
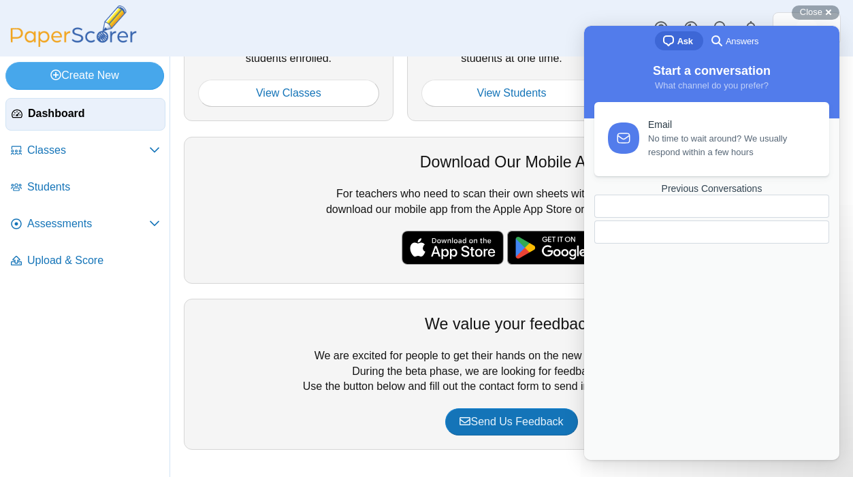
click at [679, 151] on span "No time to wait around? We usually respond within a few hours" at bounding box center [730, 145] width 165 height 27
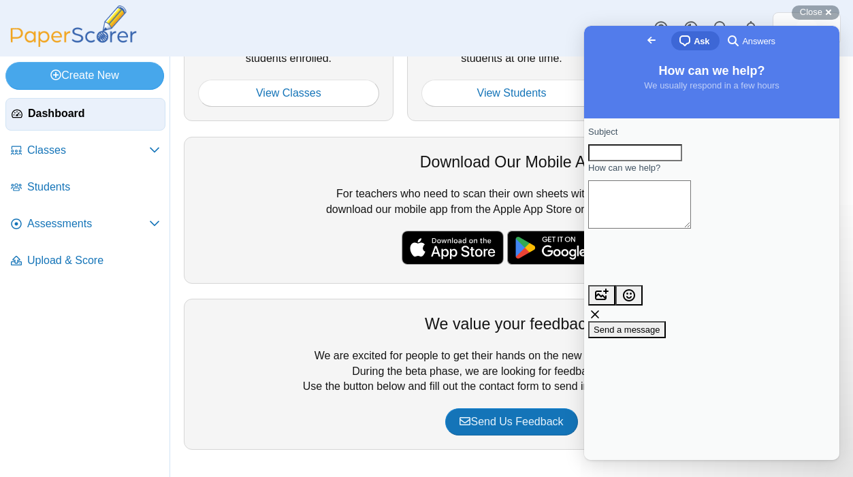
click at [660, 155] on input "Subject" at bounding box center [635, 153] width 94 height 18
type input "**********"
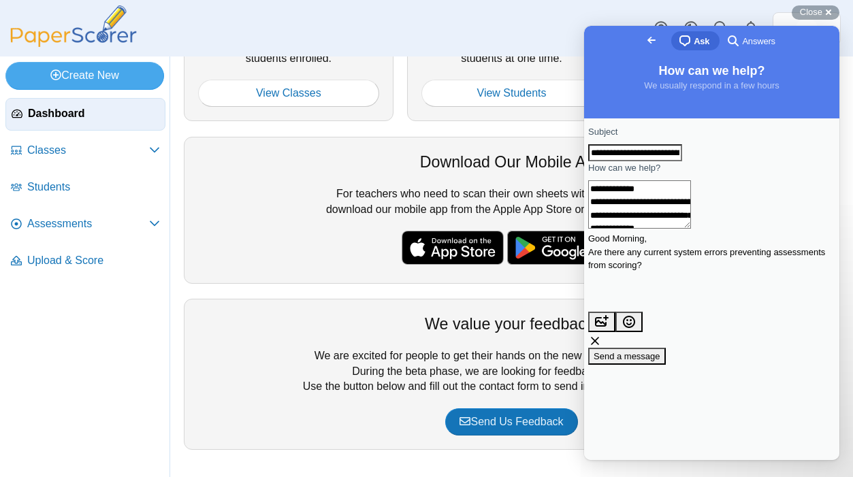
type textarea "**********"
click at [660, 351] on span "Send a message" at bounding box center [627, 356] width 67 height 10
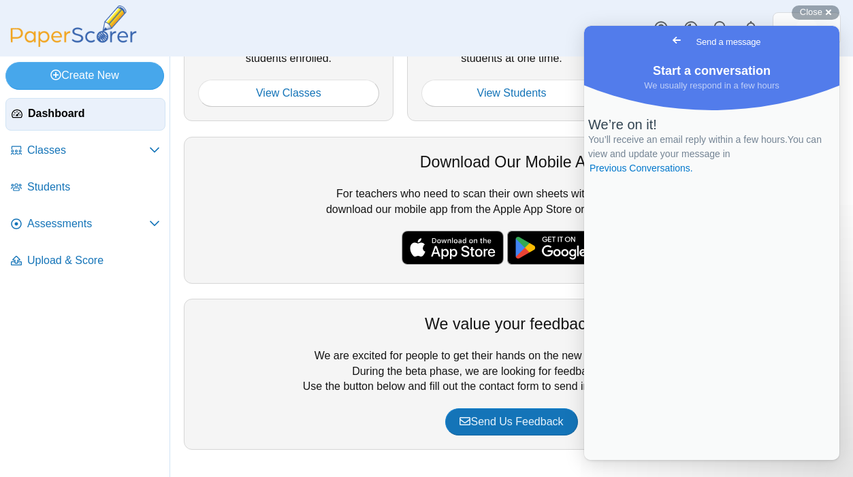
click at [669, 42] on span "Go back" at bounding box center [677, 40] width 16 height 16
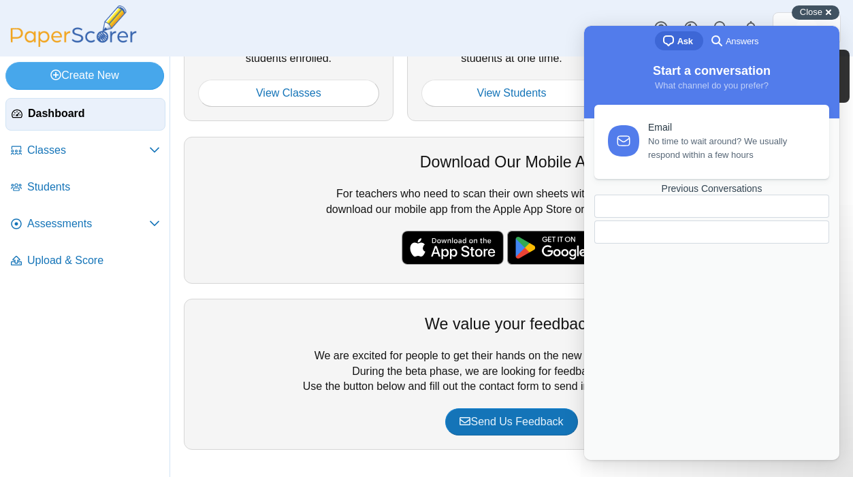
click at [828, 10] on div "Close cross-small" at bounding box center [816, 12] width 48 height 14
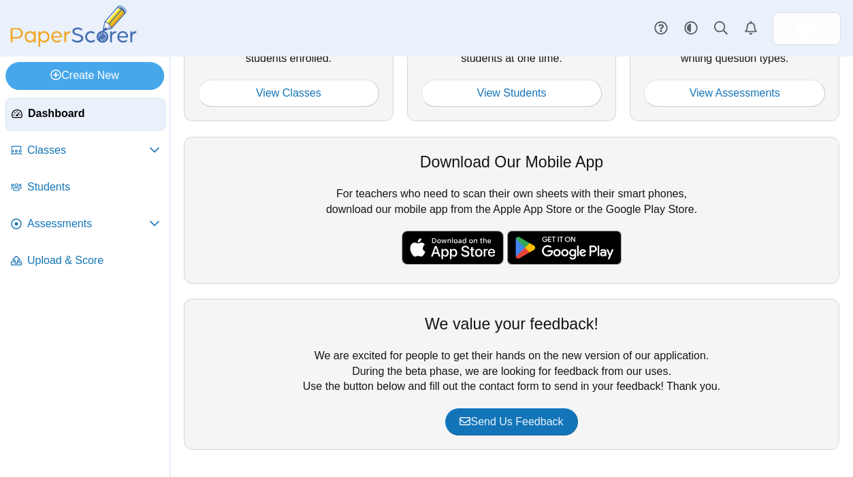
click at [583, 31] on div "Dashboard Classes Archived classes Students Assessments" at bounding box center [426, 28] width 853 height 57
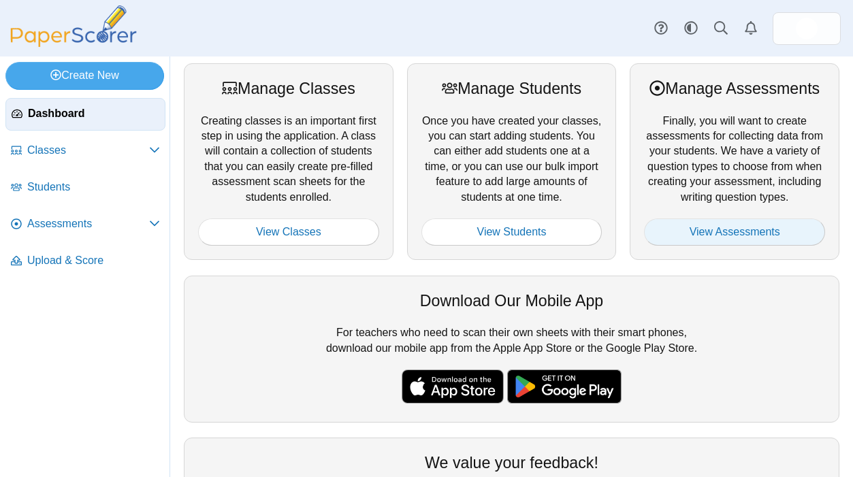
click at [715, 246] on link "View Assessments" at bounding box center [734, 232] width 181 height 27
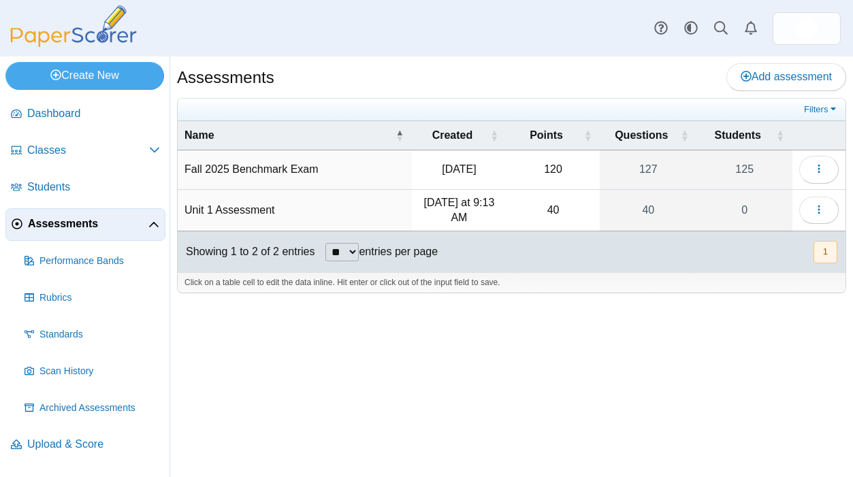
click at [445, 214] on time "[DATE] at 9:13 AM" at bounding box center [459, 210] width 71 height 27
click at [306, 208] on td "Unit 1 Assessment" at bounding box center [295, 211] width 234 height 42
click at [822, 210] on icon "button" at bounding box center [819, 209] width 11 height 11
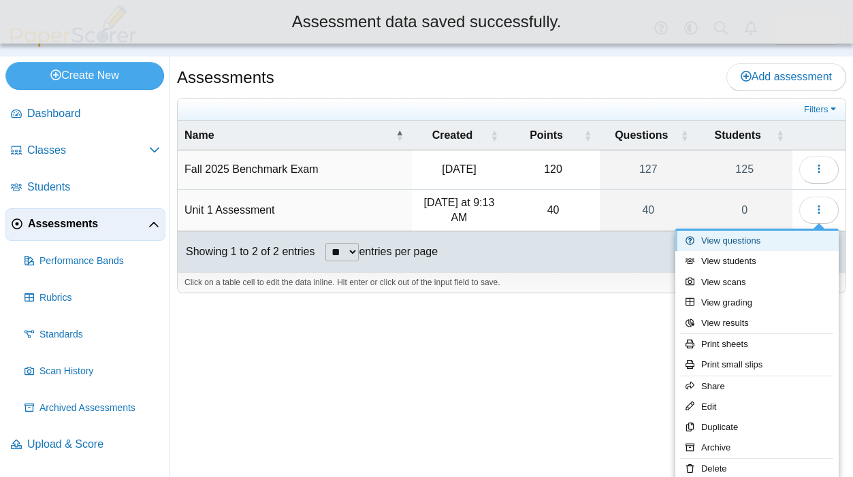
click at [758, 244] on link "View questions" at bounding box center [756, 241] width 163 height 20
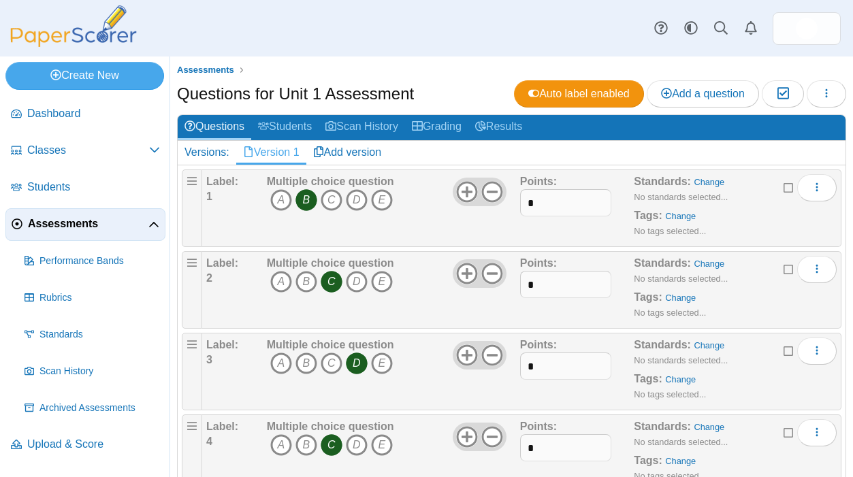
click at [585, 54] on div "Dashboard Classes Archived classes Students Assessments" at bounding box center [426, 28] width 853 height 57
click at [295, 131] on link "Students" at bounding box center [284, 127] width 67 height 25
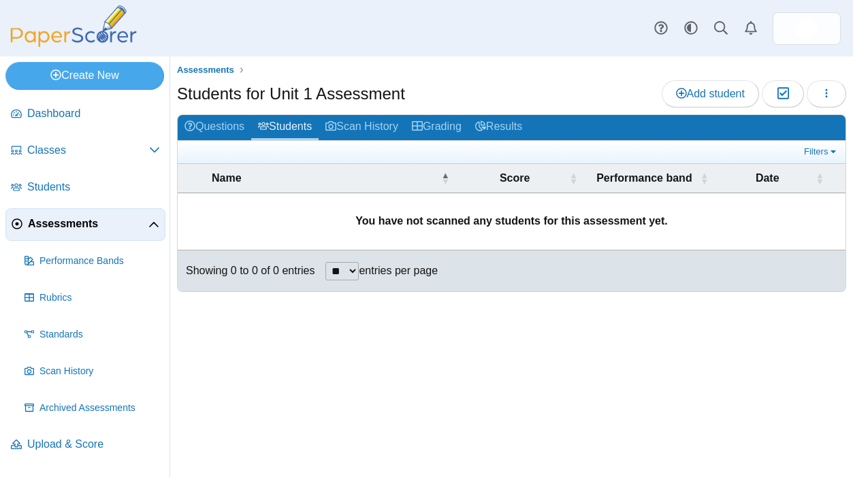
click at [369, 126] on link "Scan History" at bounding box center [362, 127] width 86 height 25
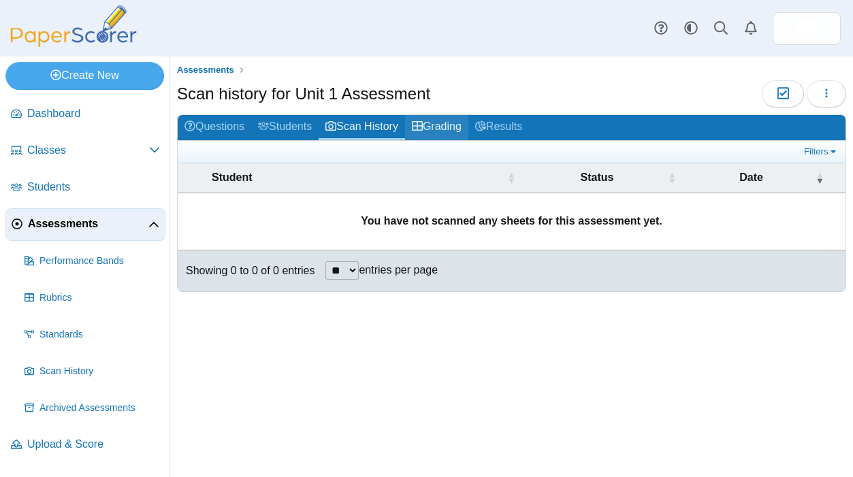
click at [453, 124] on link "Grading" at bounding box center [436, 127] width 63 height 25
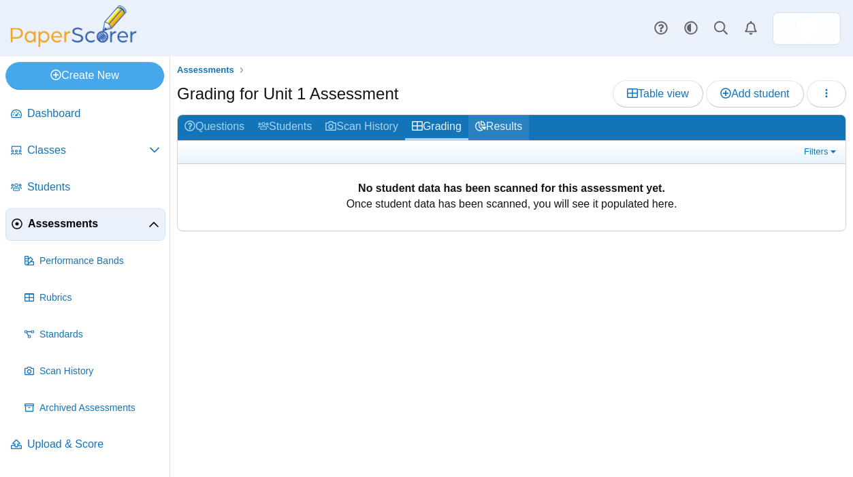
click at [518, 123] on link "Results" at bounding box center [498, 127] width 61 height 25
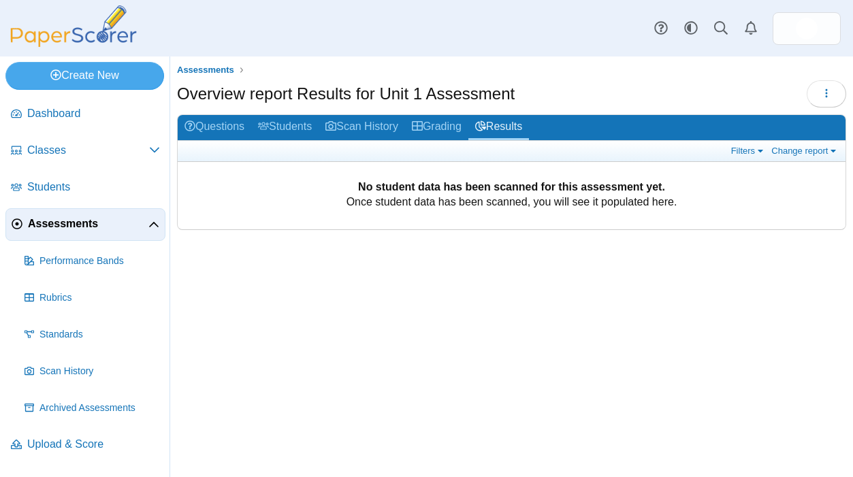
click at [564, 94] on div "Overview report Results for Unit 1 Assessment Loading…" at bounding box center [511, 95] width 669 height 31
click at [81, 442] on span "Upload & Score" at bounding box center [93, 444] width 133 height 15
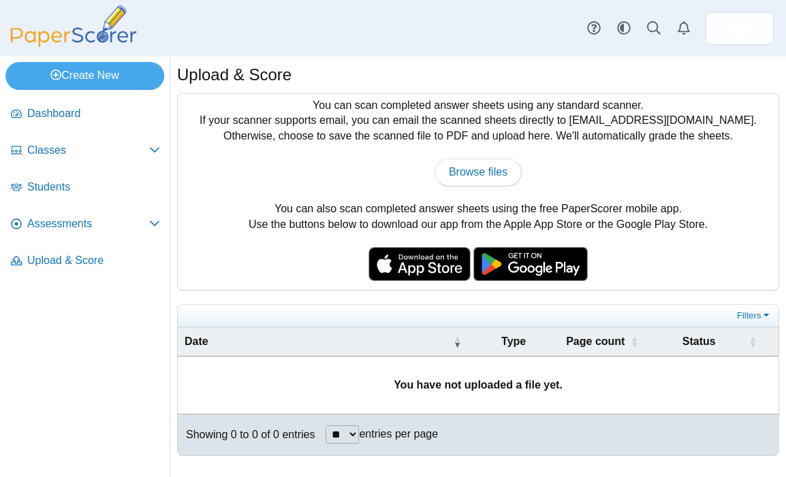
click at [416, 69] on div "Upload & Score" at bounding box center [478, 76] width 602 height 27
click at [464, 62] on div "Upload & Score You can scan completed answer sheets using any standard scanner.…" at bounding box center [477, 267] width 615 height 421
click at [496, 175] on span "Browse files" at bounding box center [478, 172] width 59 height 12
type input "**********"
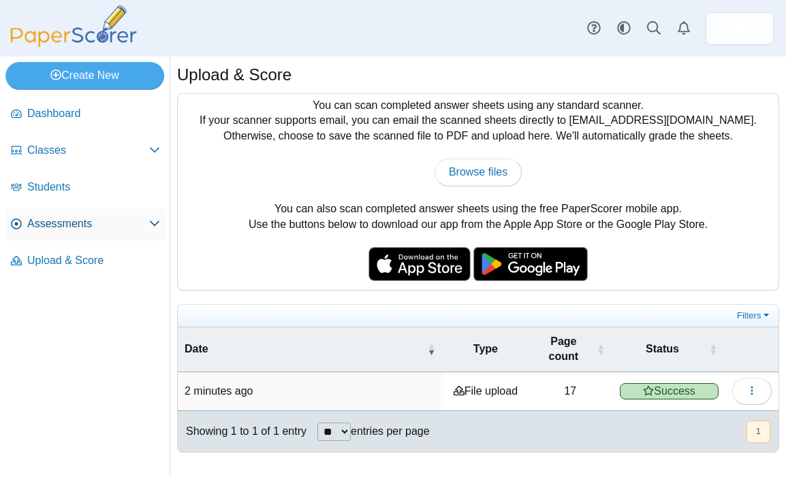
click at [99, 220] on span "Assessments" at bounding box center [88, 223] width 122 height 15
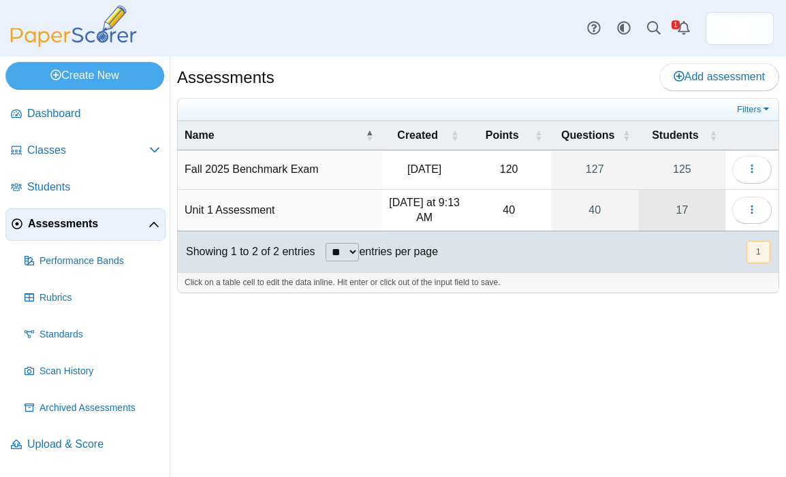
click at [698, 206] on link "17" at bounding box center [682, 211] width 86 height 42
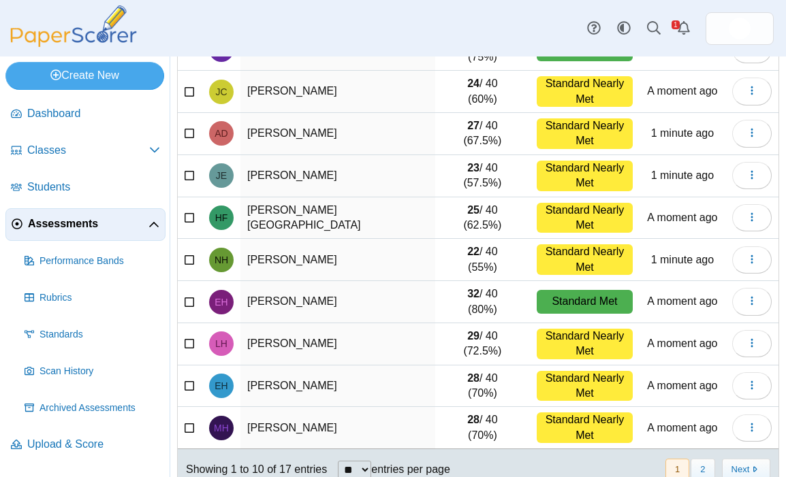
scroll to position [206, 0]
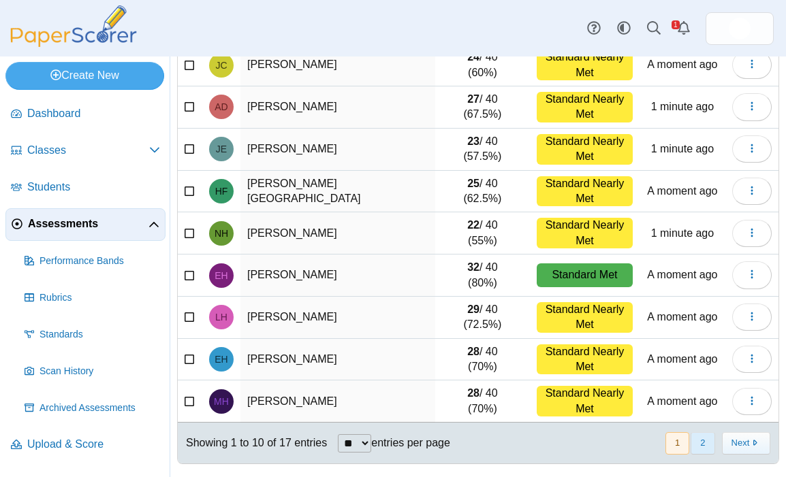
click at [690, 442] on button "2" at bounding box center [702, 443] width 24 height 22
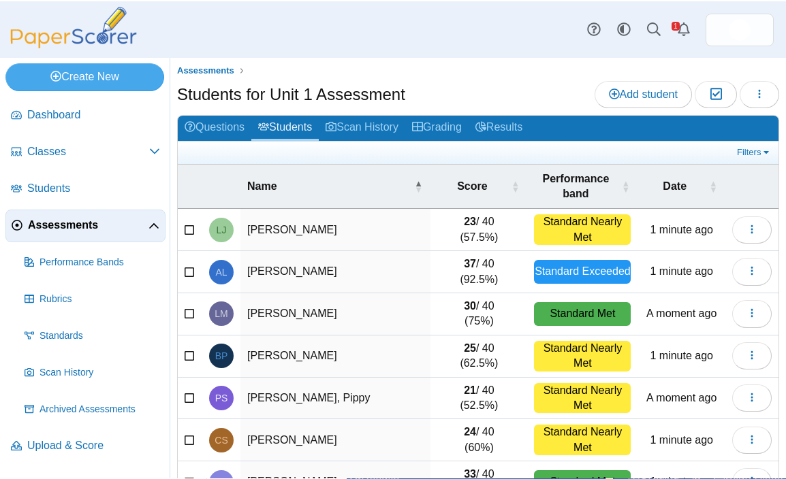
scroll to position [0, 0]
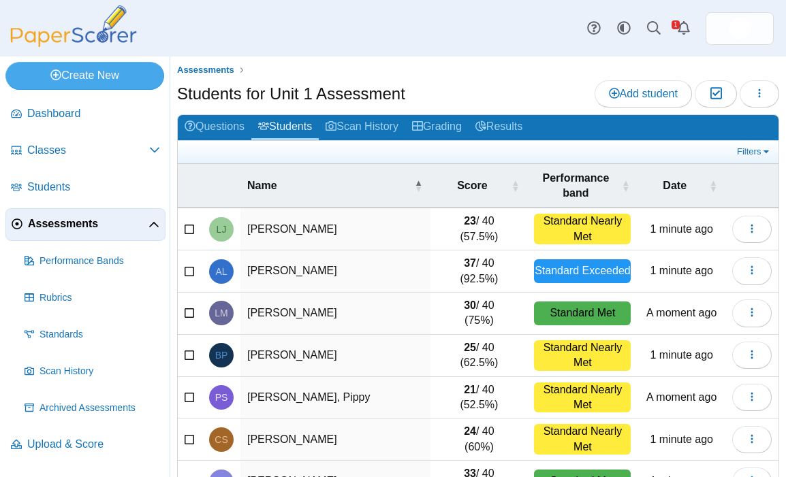
click at [447, 72] on ul "Assessments" at bounding box center [478, 70] width 602 height 14
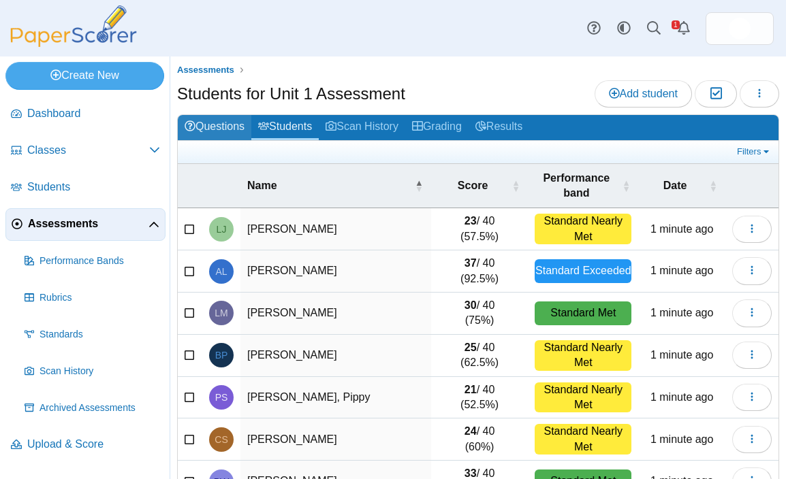
click at [222, 133] on link "Questions" at bounding box center [215, 127] width 74 height 25
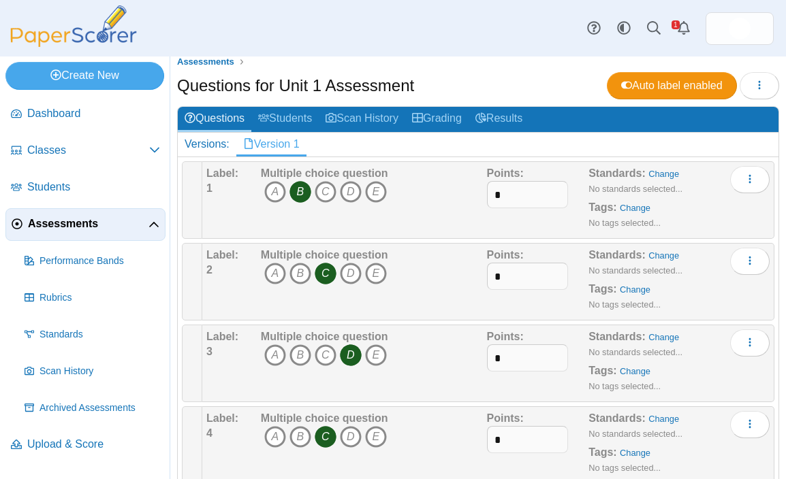
scroll to position [21, 0]
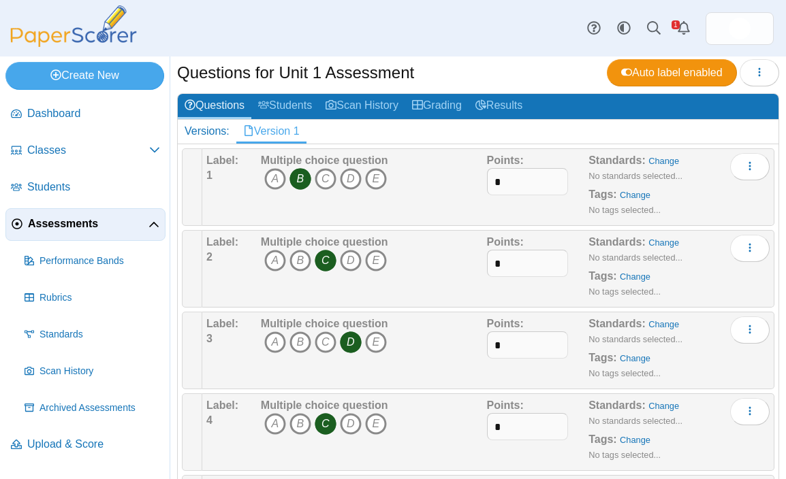
click at [521, 69] on div "Questions for Unit 1 Assessment Auto label enabled Loading…" at bounding box center [478, 74] width 602 height 31
click at [664, 20] on link at bounding box center [654, 29] width 30 height 30
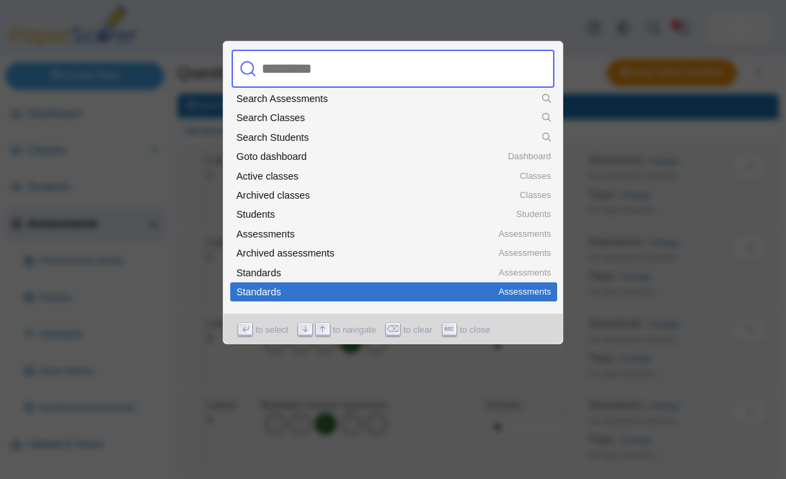
click at [486, 382] on div at bounding box center [393, 239] width 786 height 479
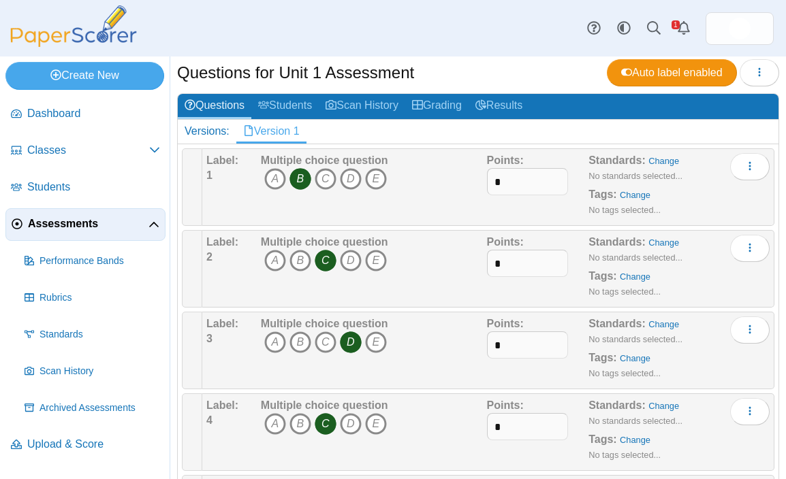
click at [536, 65] on div "Questions for Unit 1 Assessment Auto label enabled Loading…" at bounding box center [478, 74] width 602 height 31
click at [645, 23] on link at bounding box center [654, 29] width 30 height 30
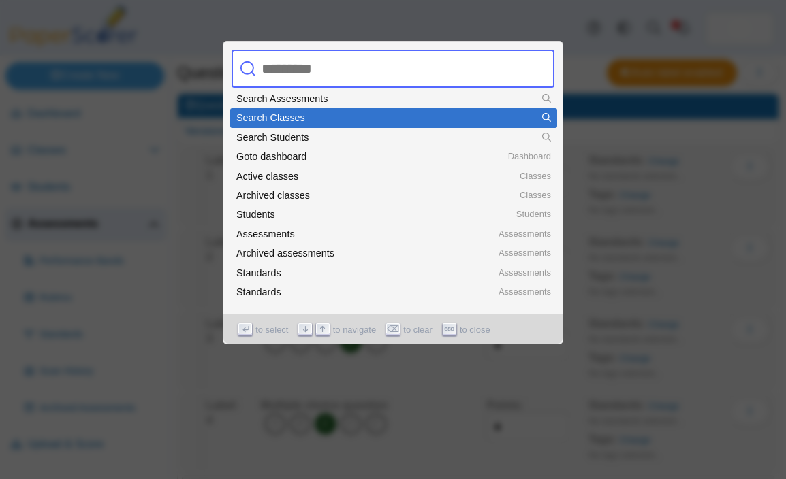
click at [619, 60] on div at bounding box center [393, 239] width 786 height 479
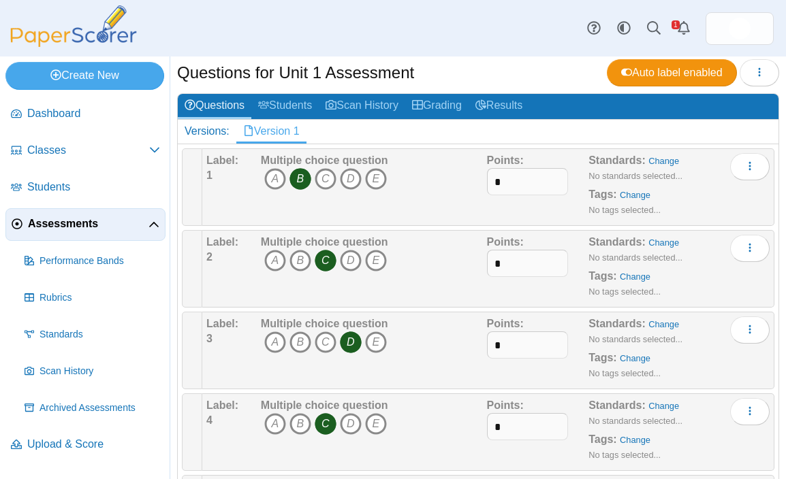
click at [516, 70] on div "Questions for Unit 1 Assessment Auto label enabled Loading…" at bounding box center [478, 74] width 602 height 31
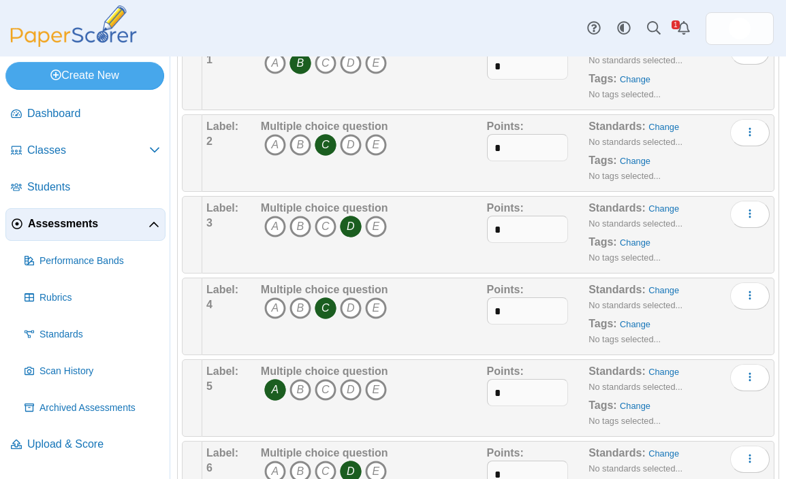
scroll to position [0, 0]
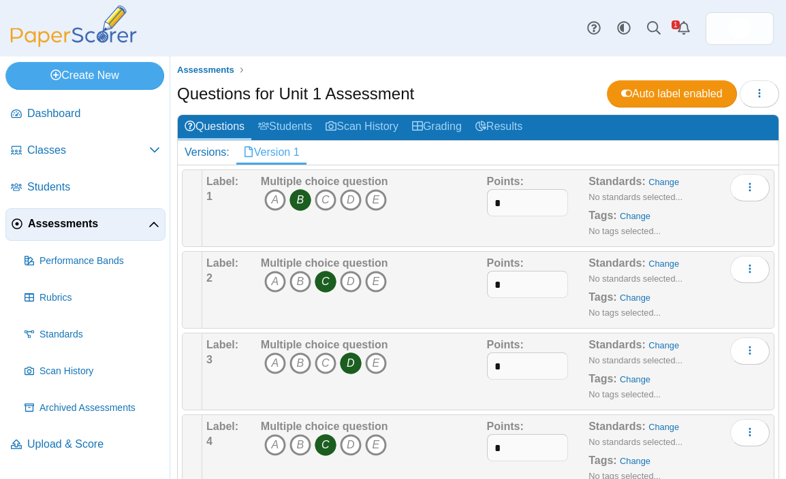
click at [427, 69] on ul "Assessments" at bounding box center [478, 70] width 602 height 14
click at [76, 146] on span "Classes" at bounding box center [88, 150] width 122 height 15
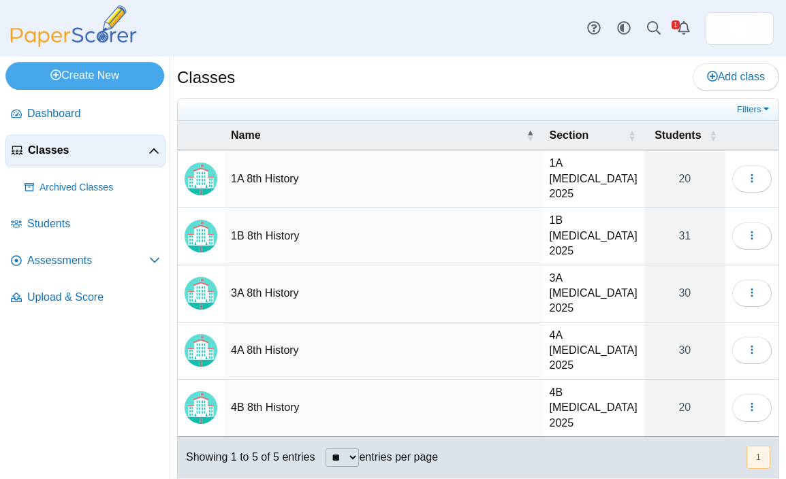
click at [483, 84] on div "Classes Add class" at bounding box center [478, 78] width 602 height 31
click at [689, 172] on link "20" at bounding box center [684, 178] width 81 height 57
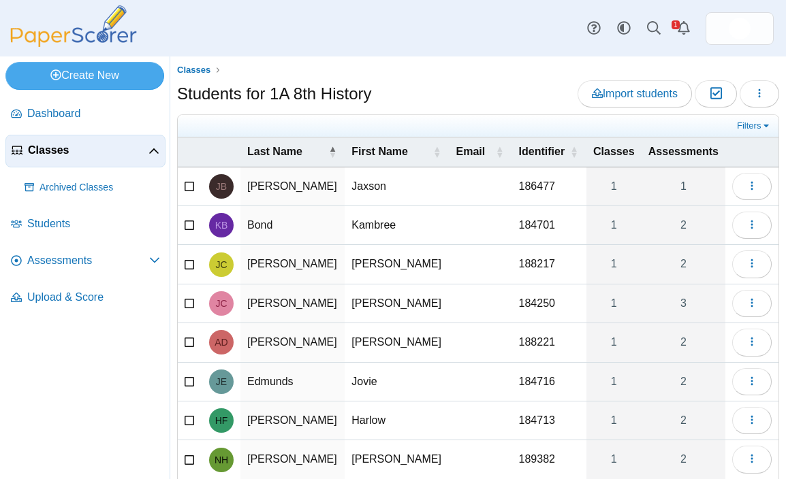
click at [441, 68] on ul "Classes" at bounding box center [478, 70] width 602 height 14
click at [483, 82] on div "Students for 1A 8th History Import students Moderation 0 Loading…" at bounding box center [478, 95] width 602 height 31
click at [55, 261] on span "Assessments" at bounding box center [88, 260] width 122 height 15
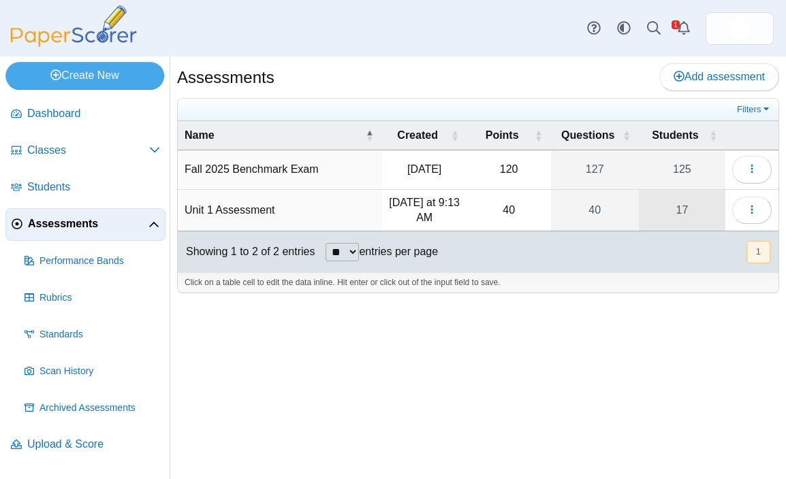
click at [673, 210] on link "17" at bounding box center [682, 211] width 86 height 42
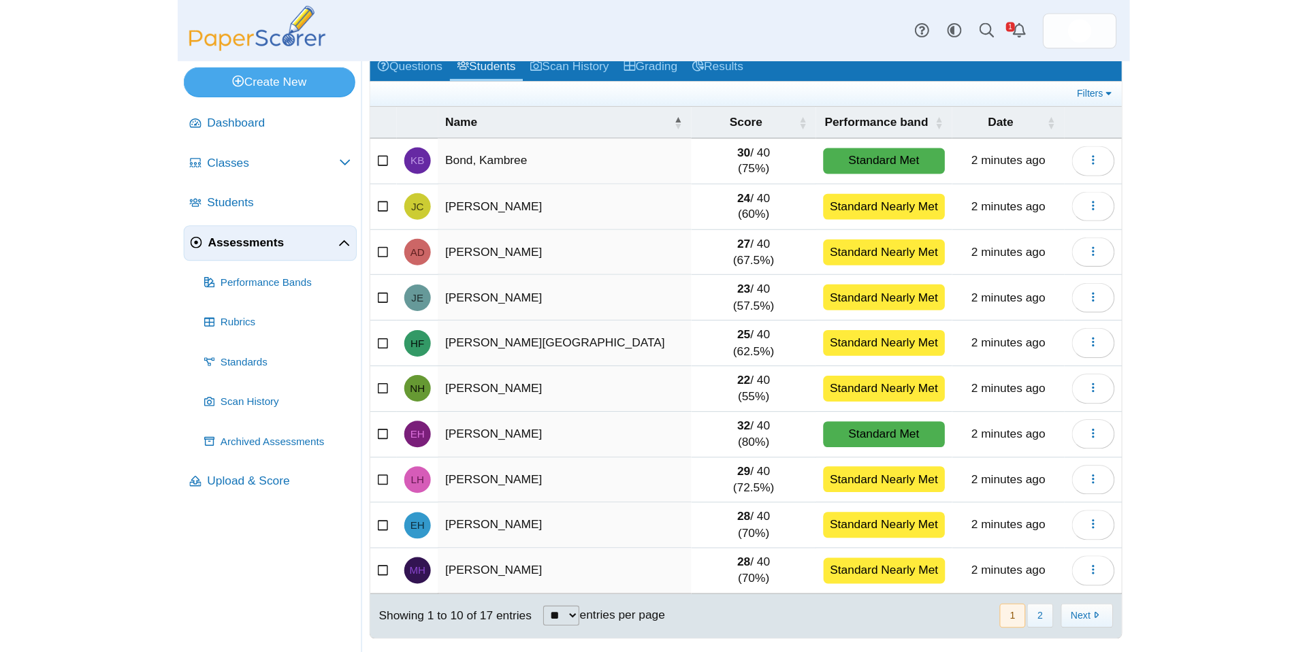
scroll to position [66, 0]
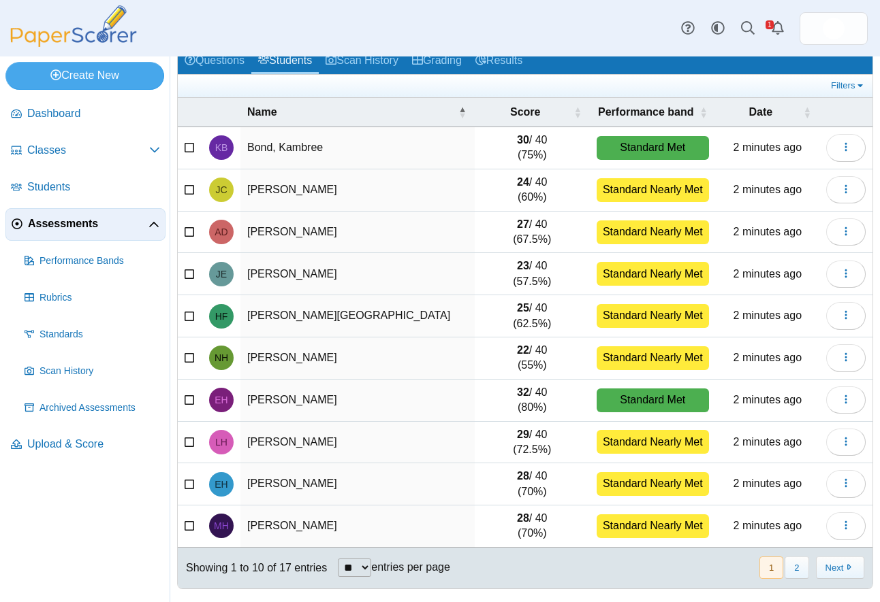
click at [368, 479] on select "** ** ** ***" at bounding box center [354, 568] width 33 height 18
select select "**"
click at [339, 479] on select "** ** ** ***" at bounding box center [354, 568] width 33 height 18
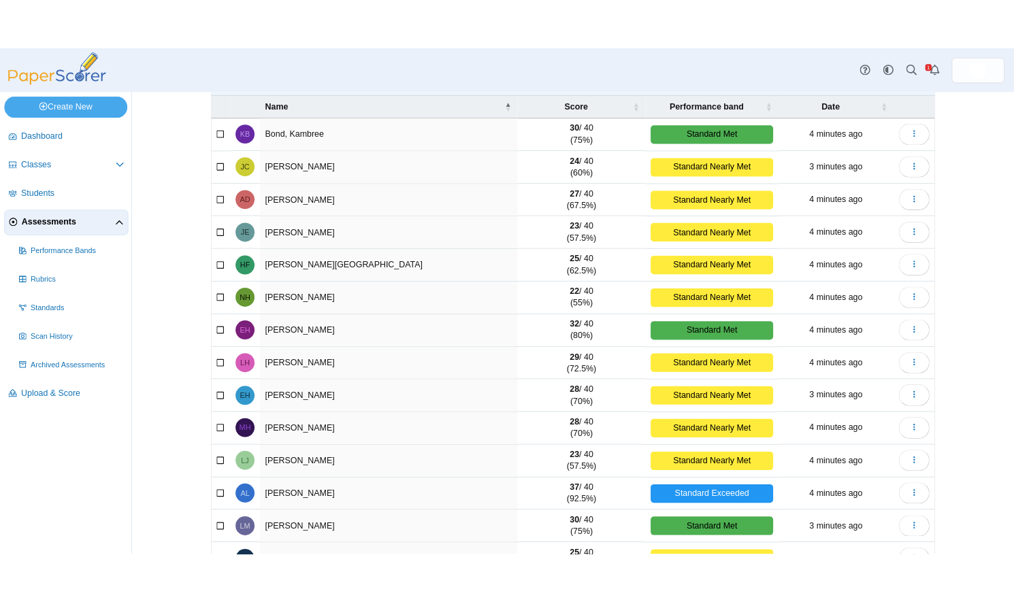
scroll to position [0, 0]
